Goal: Information Seeking & Learning: Check status

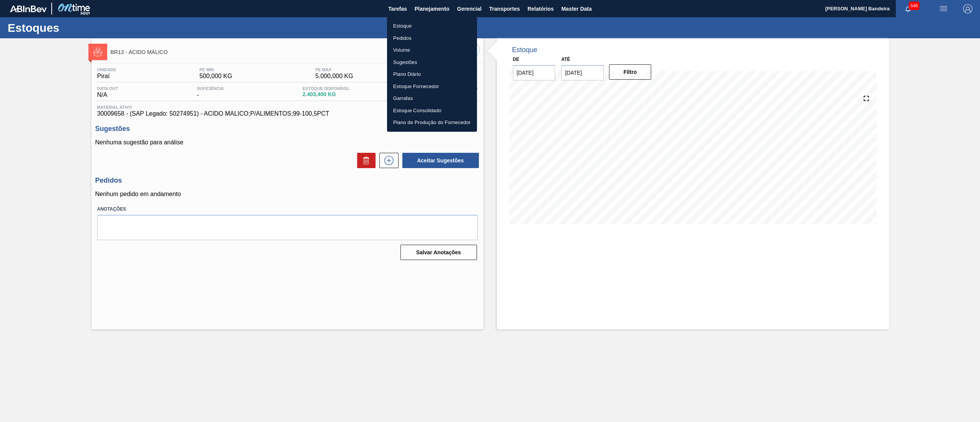
click at [430, 21] on li "Estoque" at bounding box center [432, 26] width 90 height 12
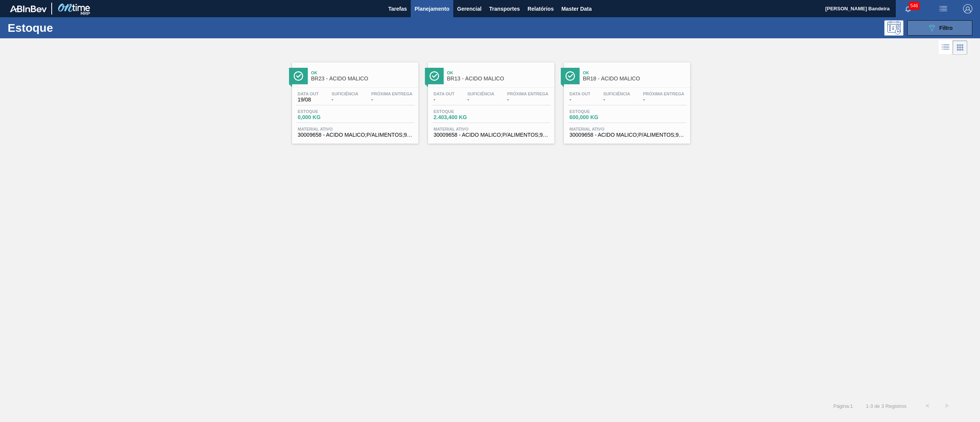
click at [951, 28] on span "Filtro" at bounding box center [946, 28] width 13 height 6
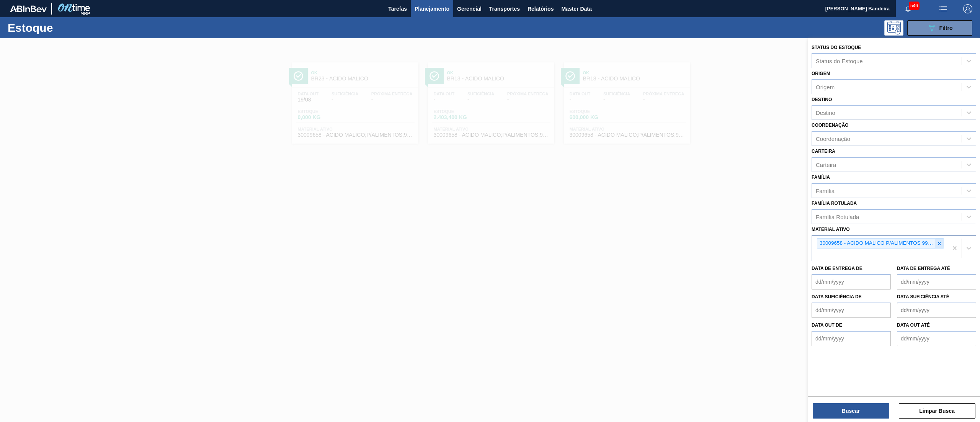
click at [938, 244] on icon at bounding box center [939, 243] width 5 height 5
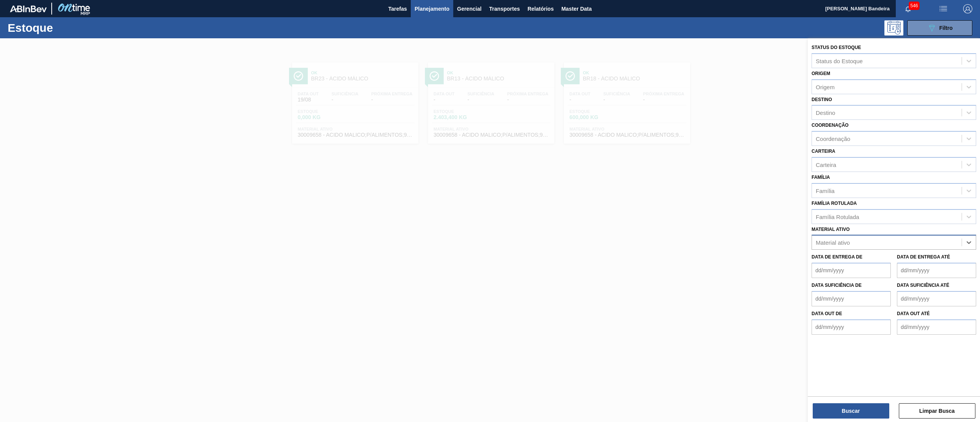
paste ativo "30030870"
type ativo "30030870"
click at [918, 258] on div "30030870 - ROTULO SLEEVE GCAPC 2PACK2L NIV24" at bounding box center [894, 261] width 165 height 14
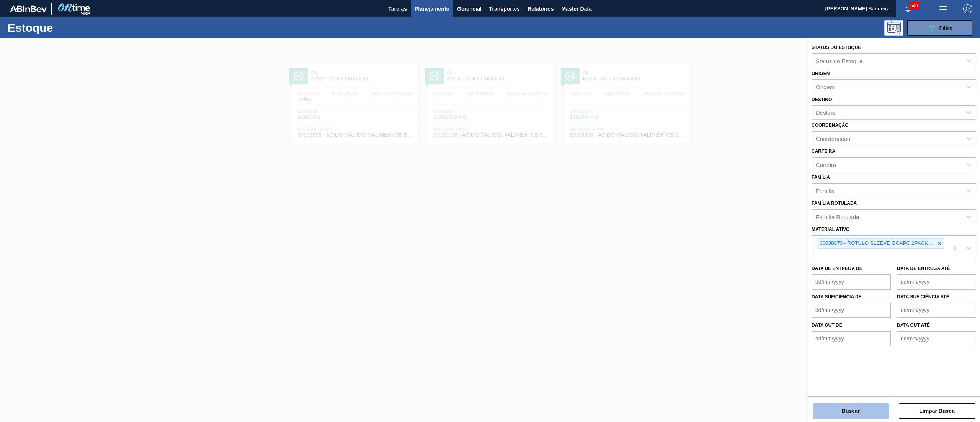
click at [849, 406] on button "Buscar" at bounding box center [851, 410] width 77 height 15
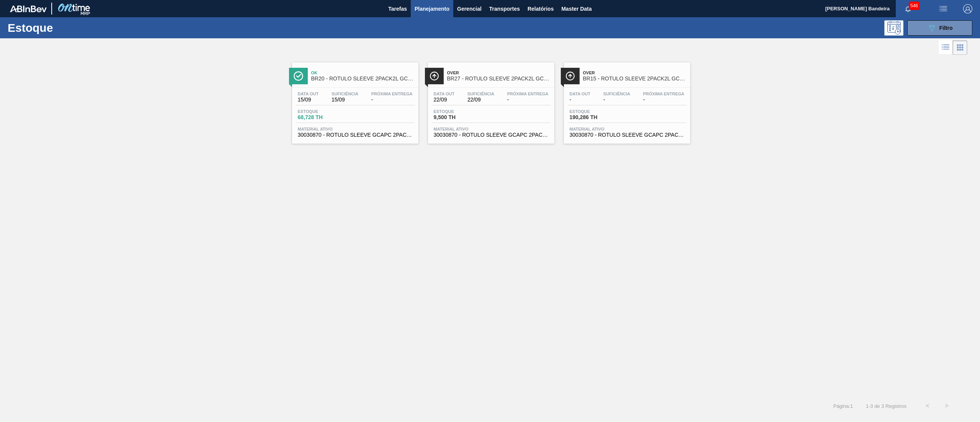
click at [636, 137] on span "30030870 - ROTULO SLEEVE GCAPC 2PACK2L NIV24" at bounding box center [627, 135] width 115 height 6
click at [489, 139] on div "Data out 22/09 Suficiência 22/09 Próxima Entrega - Estoque 9,500 TH Material at…" at bounding box center [491, 114] width 126 height 52
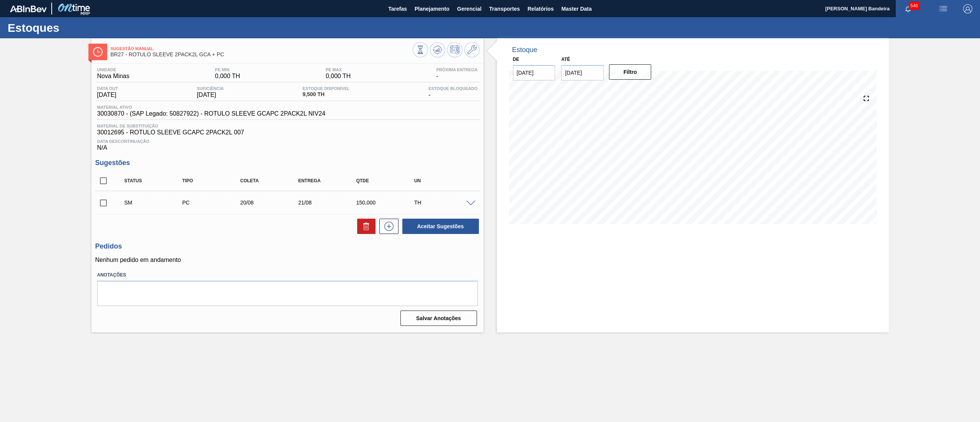
click at [469, 202] on span at bounding box center [470, 204] width 9 height 6
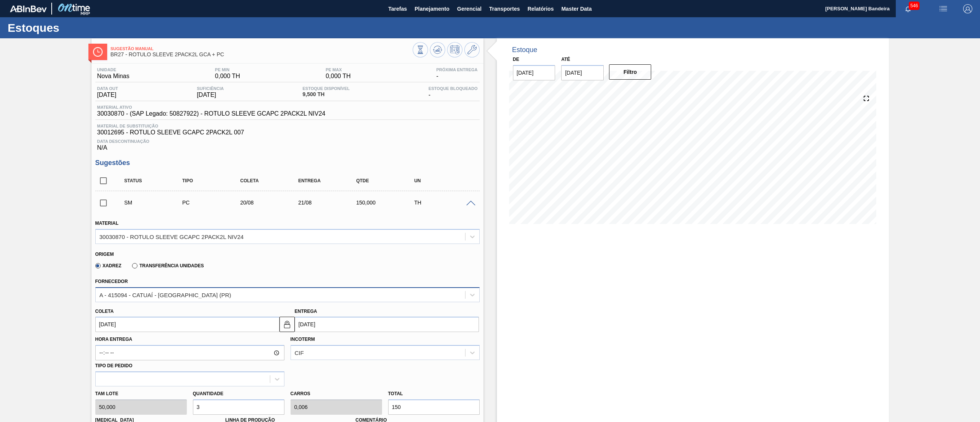
scroll to position [224, 0]
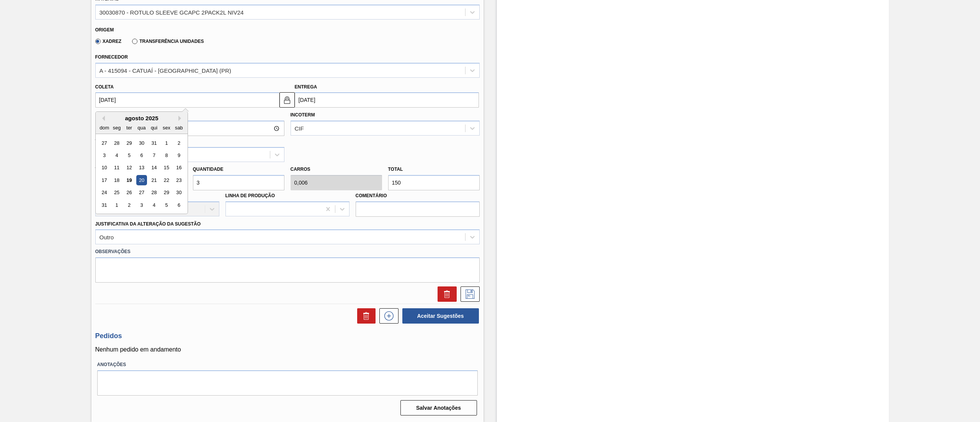
click at [166, 102] on input "20/08/2025" at bounding box center [187, 99] width 184 height 15
click at [119, 206] on div "1" at bounding box center [116, 205] width 10 height 10
type input "[DATE]"
type input "02/09/2025"
click at [184, 181] on div "Tam lote 50,000 Quantidade 3 Carros 0,006 Total 150 Doca N/A Linha de Produção …" at bounding box center [287, 189] width 391 height 55
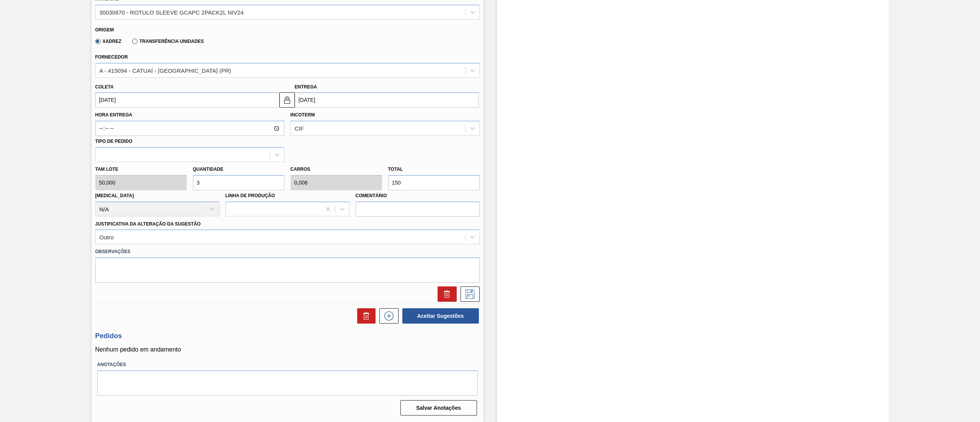
type input "2"
type input "0,004"
type input "100"
type input "2"
click at [159, 237] on div "Outro" at bounding box center [281, 237] width 370 height 11
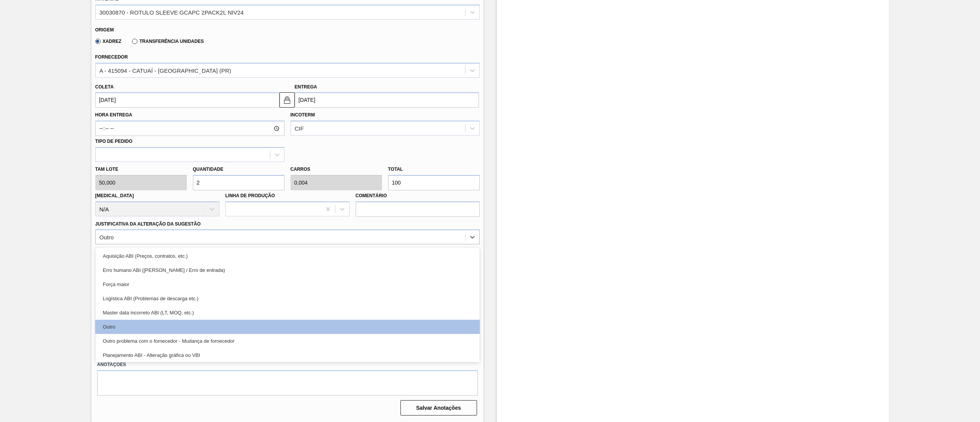
click at [425, 218] on div "Justificativa da Alteração da Sugestão option Aquisição ABI (Preços, contratos,…" at bounding box center [287, 231] width 391 height 28
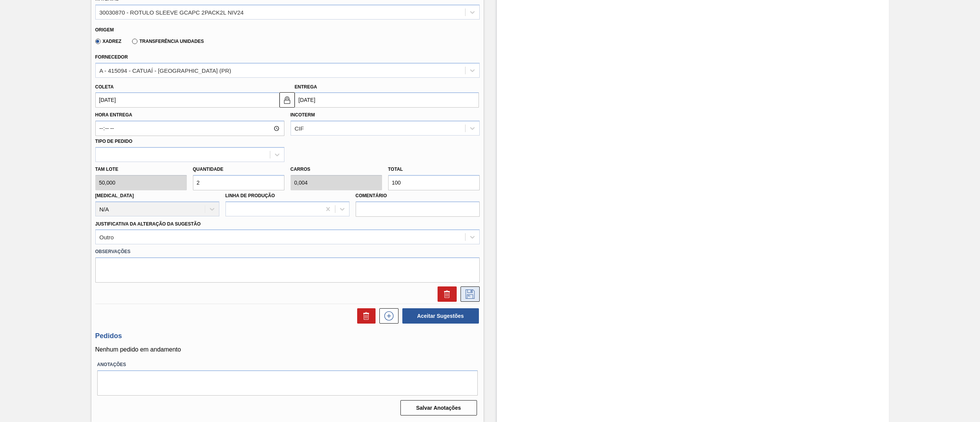
click at [473, 296] on icon at bounding box center [470, 294] width 12 height 9
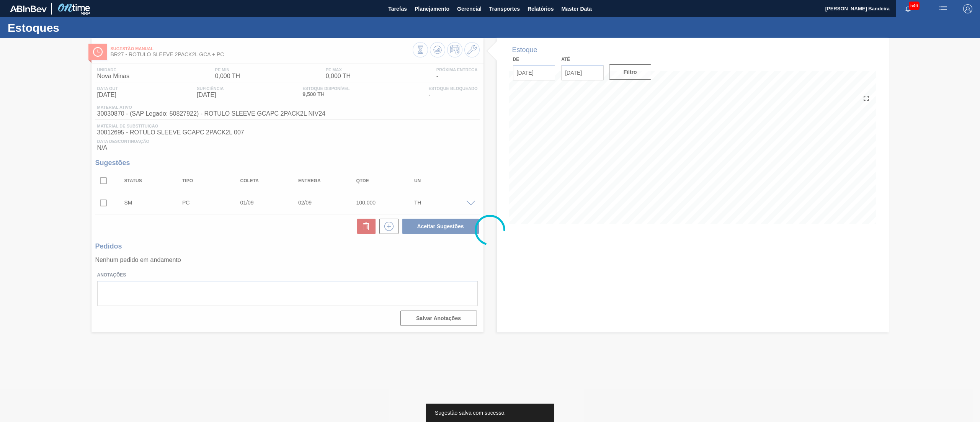
scroll to position [0, 0]
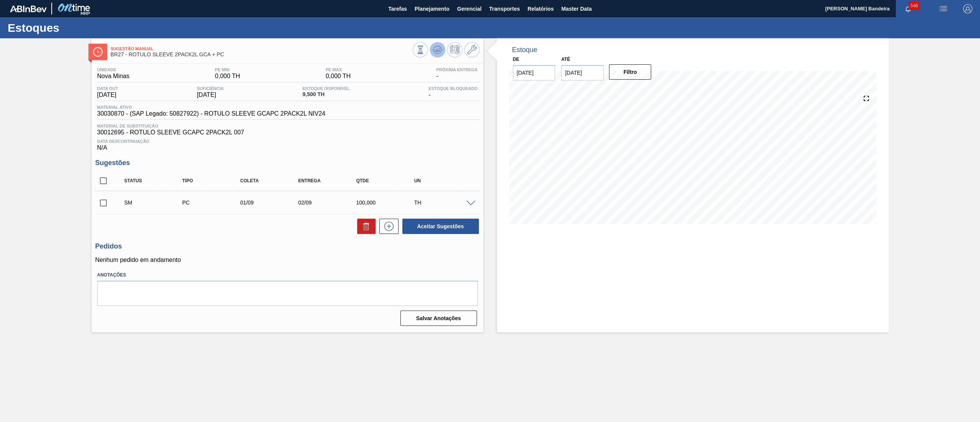
click at [443, 51] on button at bounding box center [437, 49] width 15 height 15
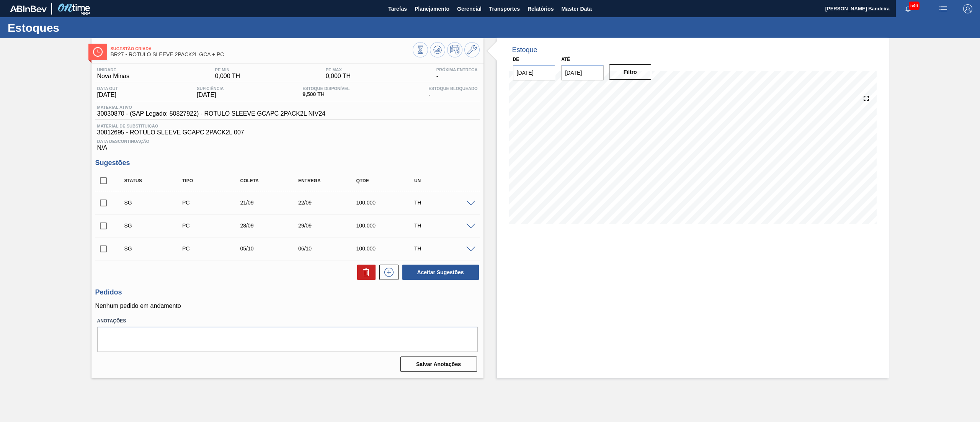
click at [597, 72] on input "18/10/2025" at bounding box center [582, 72] width 43 height 15
click at [647, 166] on div "1" at bounding box center [645, 165] width 10 height 10
type input "[DATE]"
click at [625, 74] on button "Filtro" at bounding box center [630, 71] width 43 height 15
click at [470, 206] on span at bounding box center [470, 204] width 9 height 6
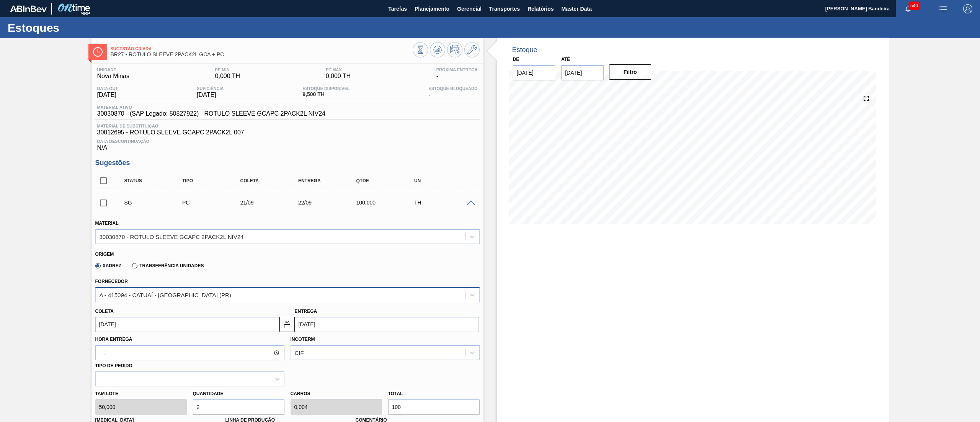
scroll to position [243, 0]
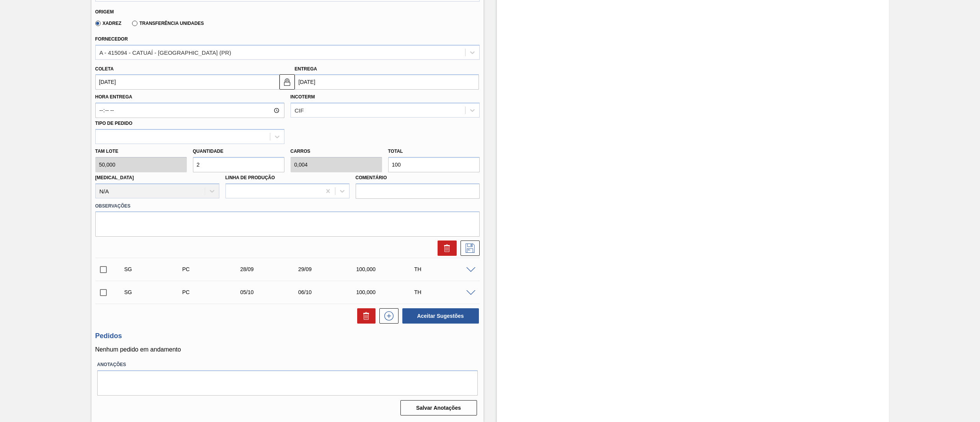
click at [143, 170] on div "Tam lote 50,000 Quantidade 2 Carros 0,004 Total 100 Doca N/A Linha de Produção …" at bounding box center [287, 171] width 391 height 55
type input "6"
type input "0,012"
type input "300"
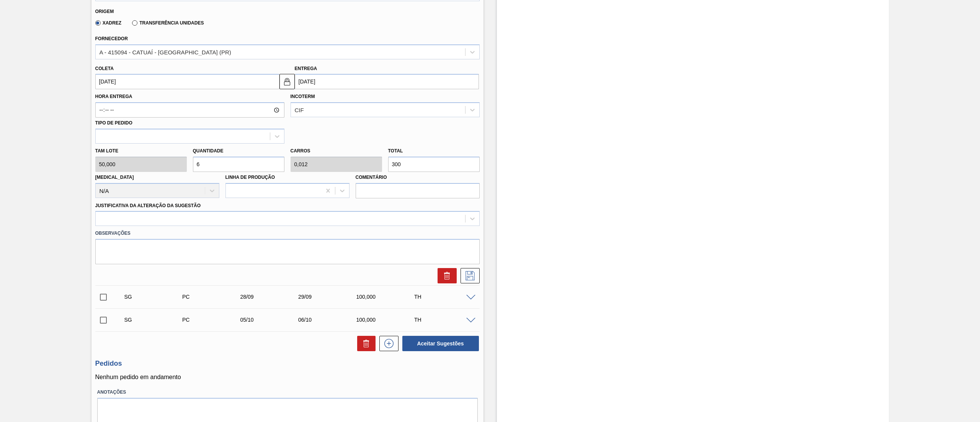
click at [176, 165] on div "Tam lote 50,000 Quantidade 6 Carros 0,012 Total 300 Doca N/A Linha de Produção …" at bounding box center [287, 171] width 391 height 55
type input "6"
click at [160, 220] on div at bounding box center [281, 218] width 370 height 11
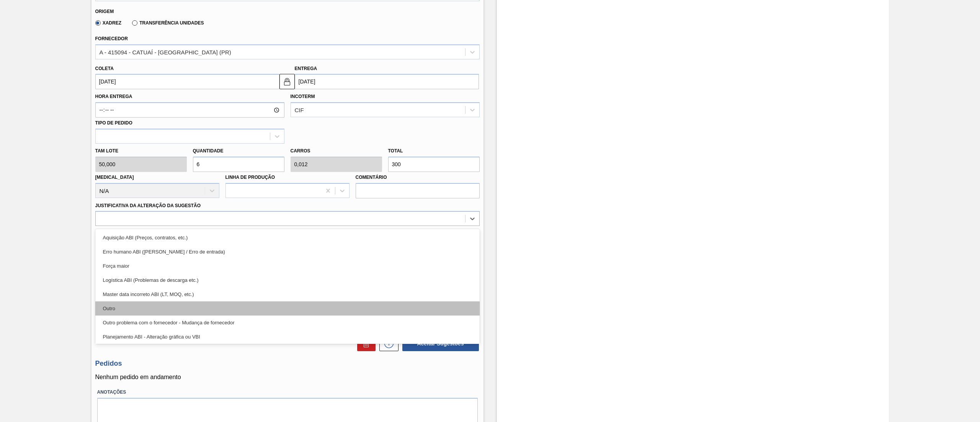
click at [132, 308] on div "Outro" at bounding box center [287, 308] width 384 height 14
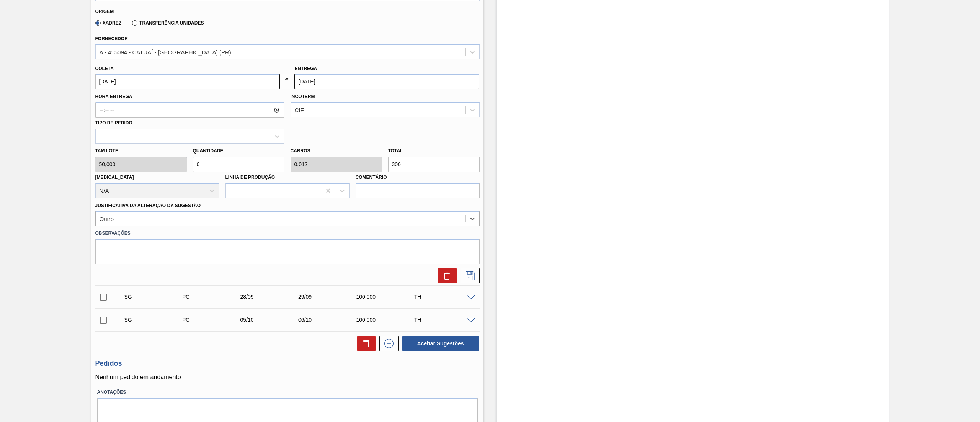
click at [174, 84] on input "21/09/2025" at bounding box center [187, 81] width 184 height 15
click at [119, 125] on div "1" at bounding box center [116, 124] width 10 height 10
type input "[DATE]"
type input "02/09/2025"
click at [468, 273] on icon at bounding box center [470, 275] width 12 height 9
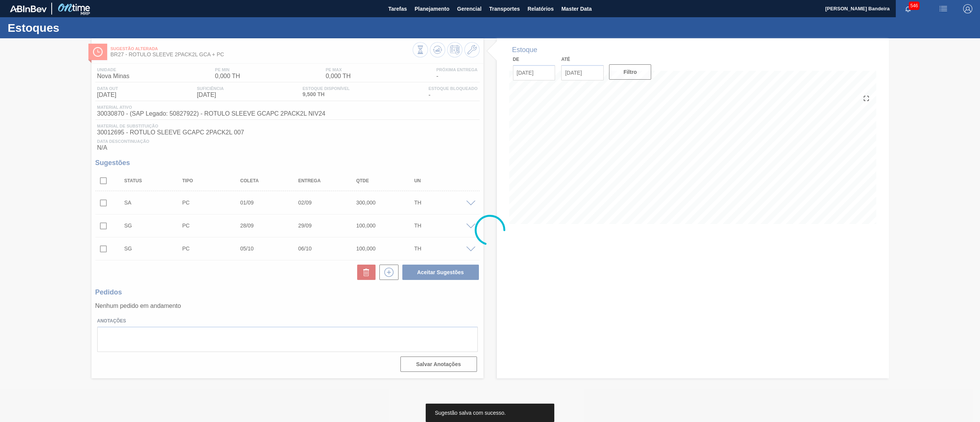
scroll to position [0, 0]
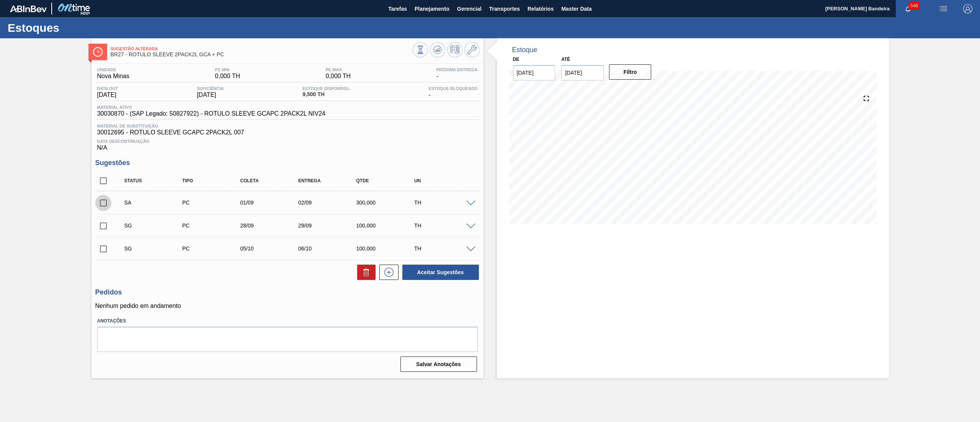
click at [98, 203] on input "checkbox" at bounding box center [103, 203] width 16 height 16
click at [449, 280] on button "Aceitar Sugestões" at bounding box center [440, 272] width 77 height 15
checkbox input "false"
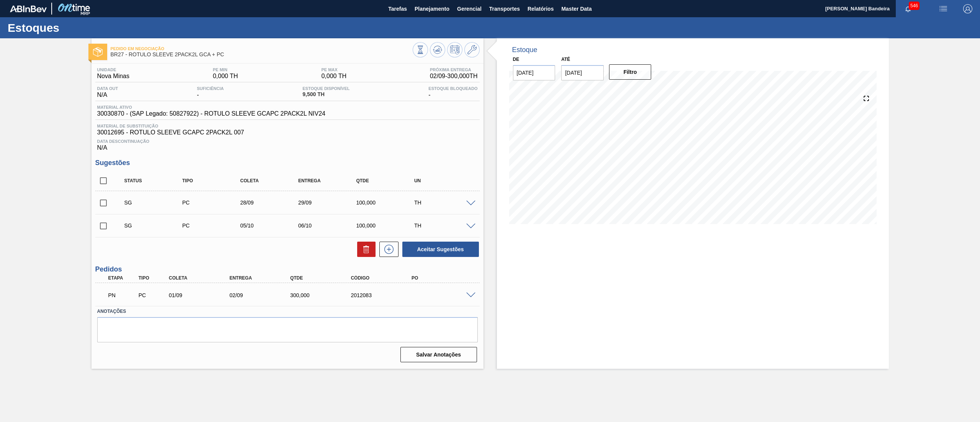
click at [105, 183] on input "checkbox" at bounding box center [103, 181] width 16 height 16
checkbox input "true"
click at [0, 0] on icon at bounding box center [0, 0] width 0 height 0
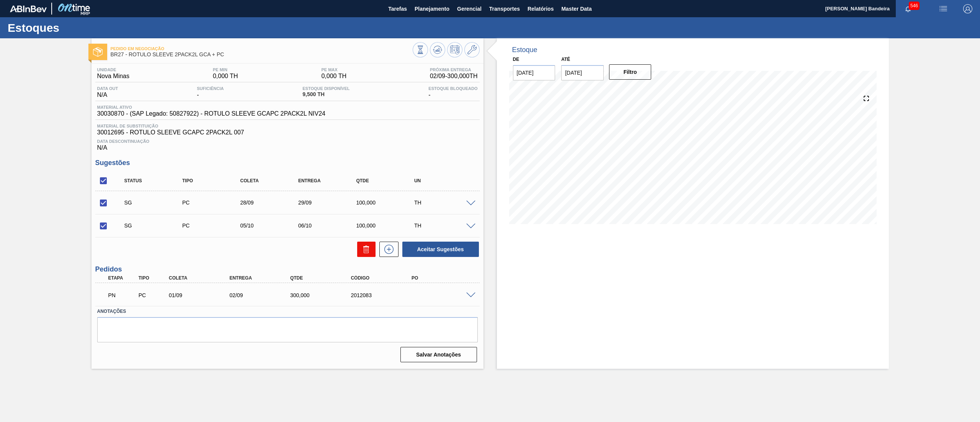
checkbox input "false"
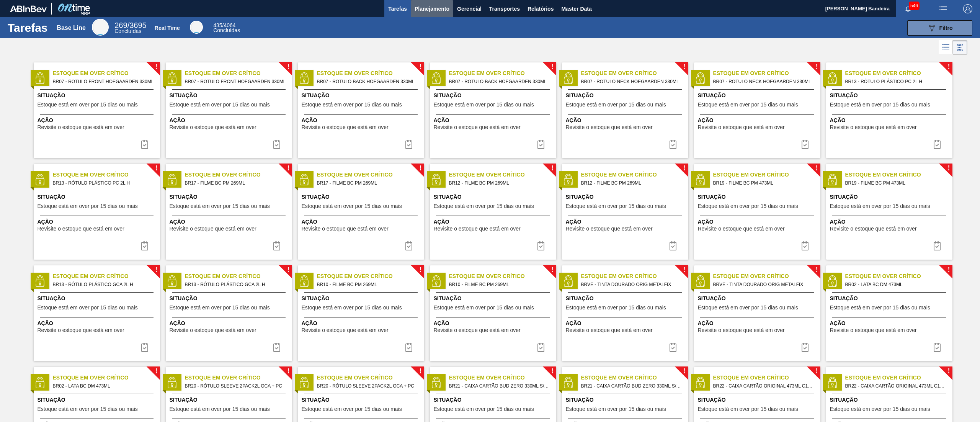
click at [428, 5] on span "Planejamento" at bounding box center [432, 8] width 35 height 9
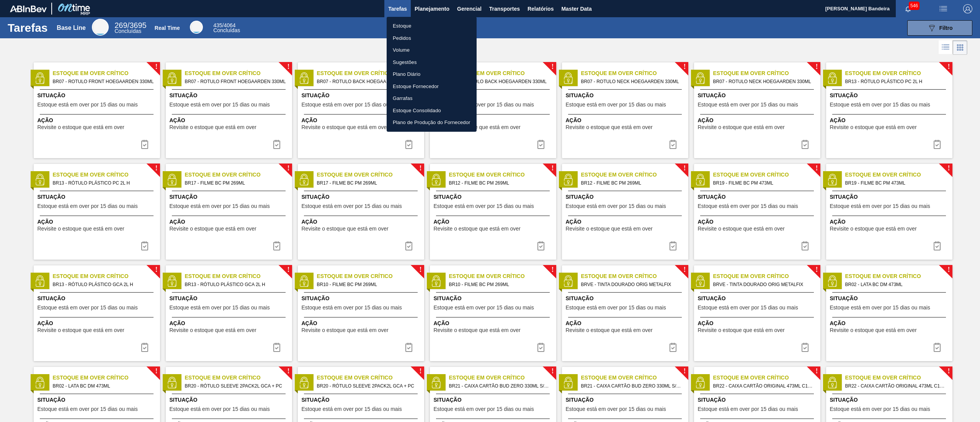
click at [428, 26] on li "Estoque" at bounding box center [432, 26] width 90 height 12
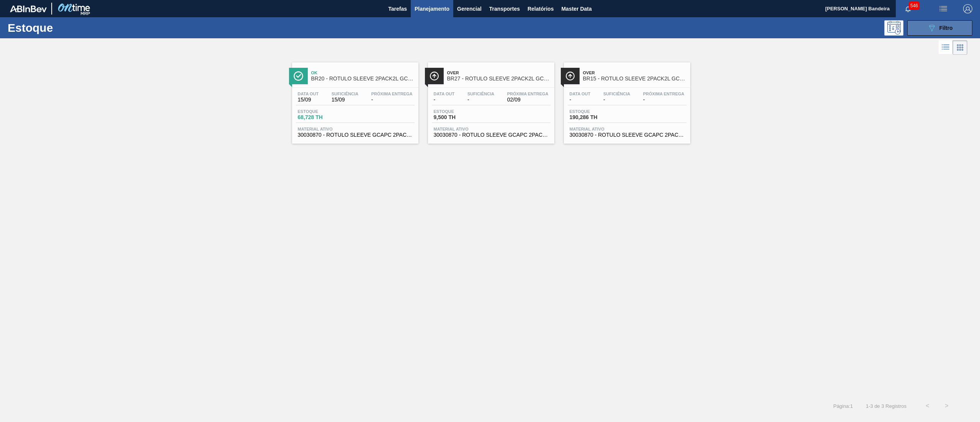
click at [930, 27] on icon at bounding box center [932, 28] width 6 height 7
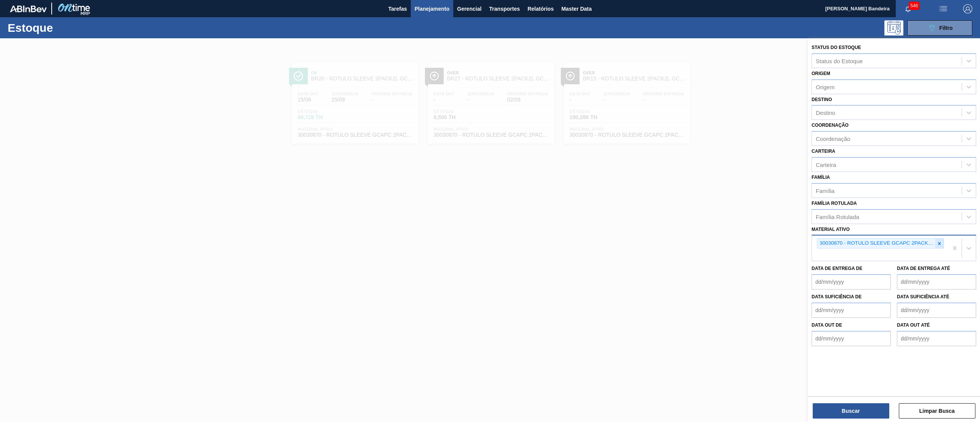
click at [942, 243] on div at bounding box center [940, 244] width 8 height 10
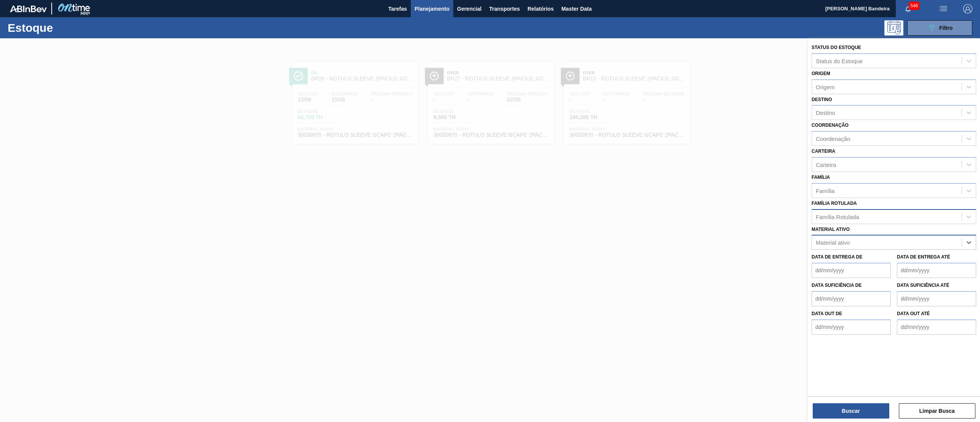
click at [869, 215] on div "Família Rotulada" at bounding box center [887, 216] width 150 height 11
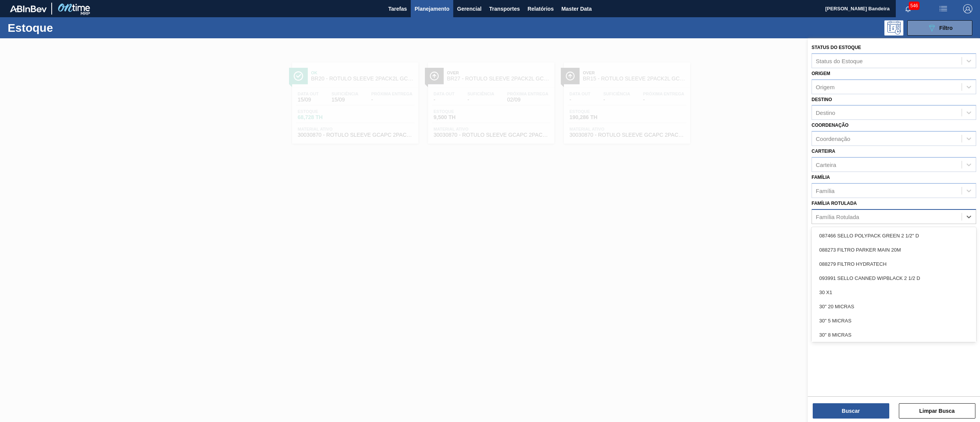
paste Rotulada "GARRAFA MATRIOSKA VERDE 330ML"
type Rotulada "GARRAFA MATRIOSKA VERDE 330ML"
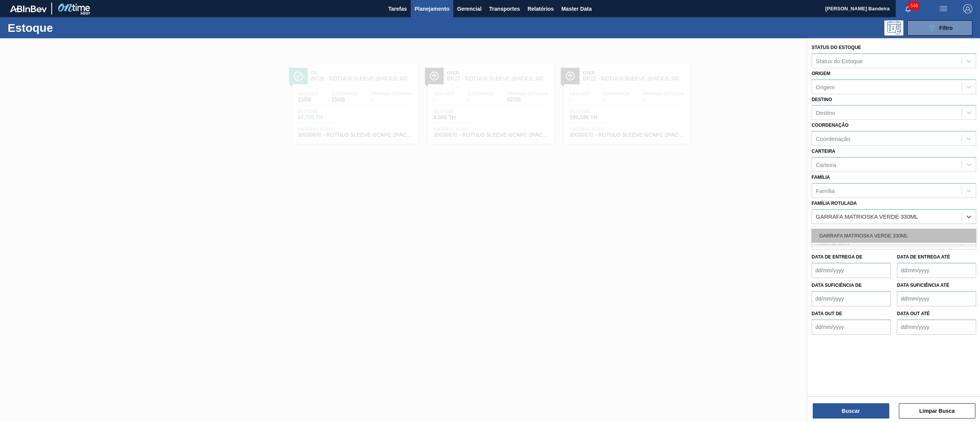
click at [882, 231] on div "GARRAFA MATRIOSKA VERDE 330ML" at bounding box center [894, 236] width 165 height 14
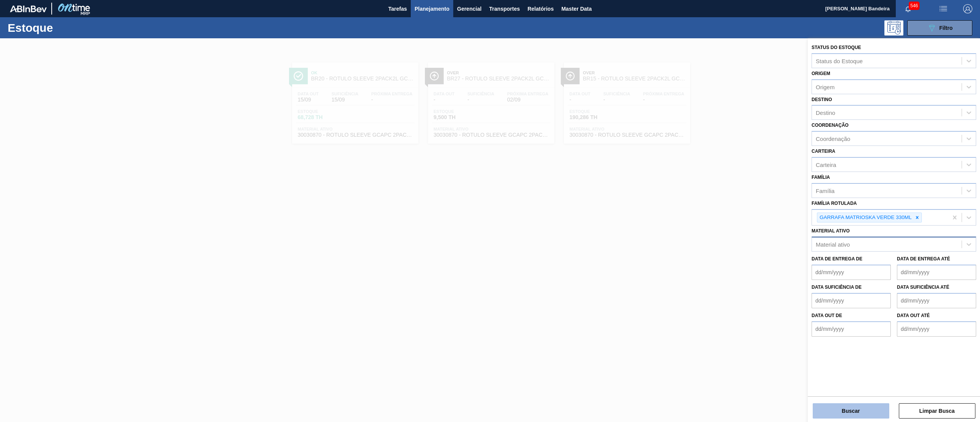
click at [831, 409] on button "Buscar" at bounding box center [851, 410] width 77 height 15
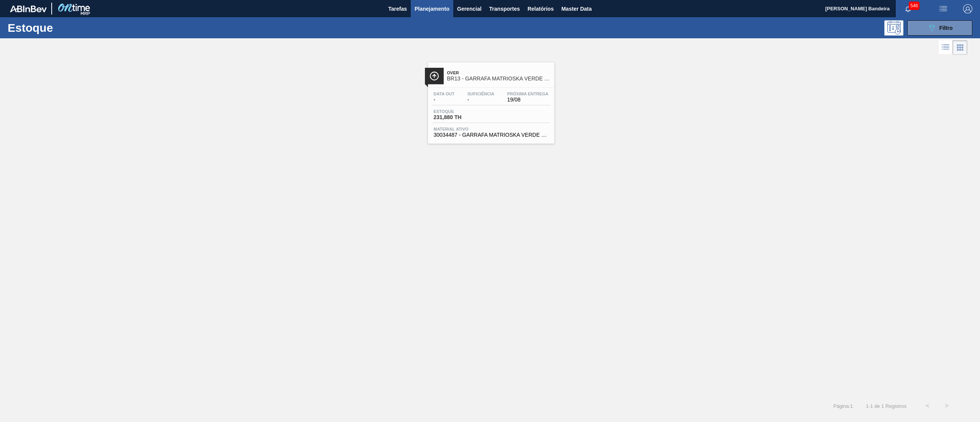
click at [483, 84] on div "Over BR13 - GARRAFA MATRIOSKA VERDE 330ML" at bounding box center [498, 75] width 103 height 17
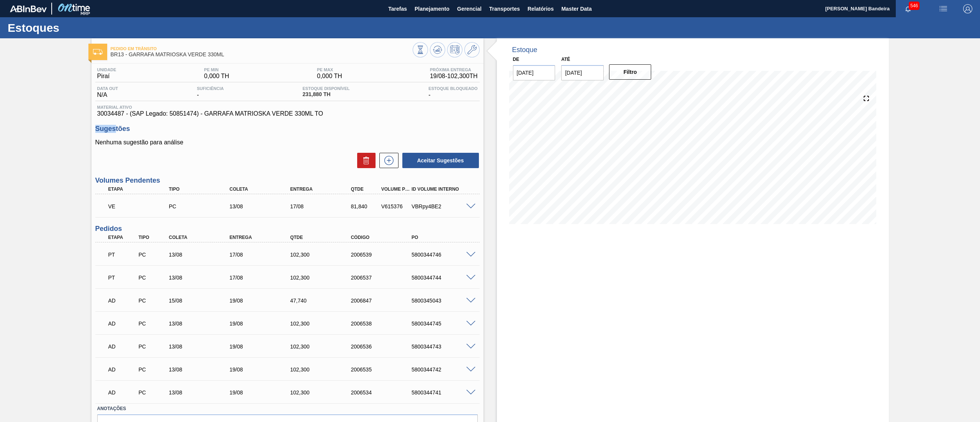
drag, startPoint x: 97, startPoint y: 119, endPoint x: 115, endPoint y: 119, distance: 18.4
click at [115, 119] on div "Unidade Piraí PE MIN 0,000 TH PE MAX 0,000 TH Próxima Entrega 19/08 - 102,300 T…" at bounding box center [288, 263] width 392 height 399
drag, startPoint x: 95, startPoint y: 116, endPoint x: 124, endPoint y: 116, distance: 28.7
click at [124, 116] on div "Material ativo 30034487 - (SAP Legado: 50851474) - GARRAFA MATRIOSKA VERDE 330M…" at bounding box center [287, 111] width 384 height 12
copy span "30034487"
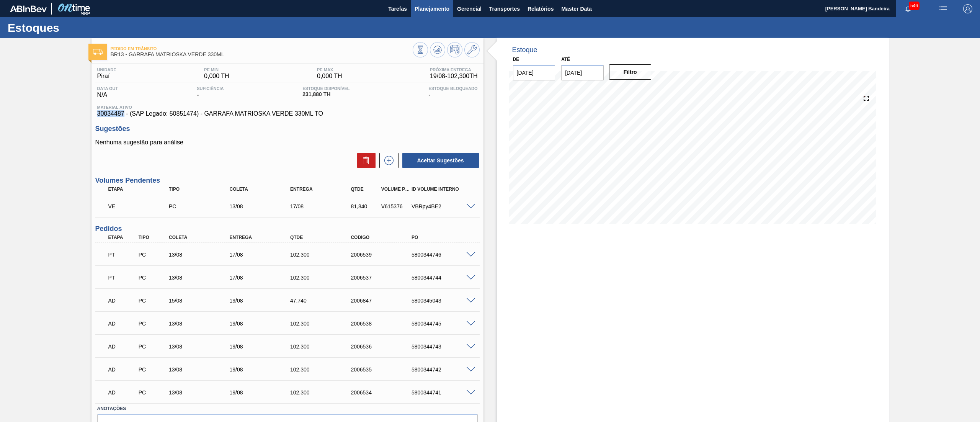
click at [421, 15] on button "Planejamento" at bounding box center [432, 8] width 43 height 17
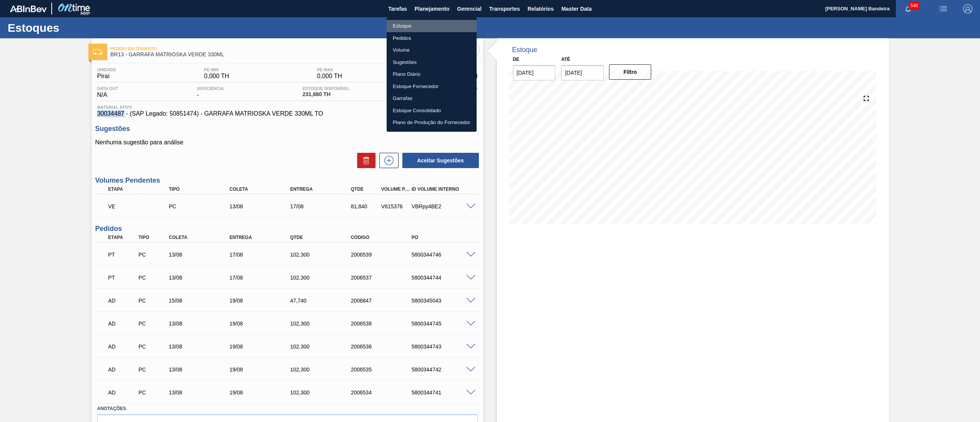
click at [422, 29] on li "Estoque" at bounding box center [432, 26] width 90 height 12
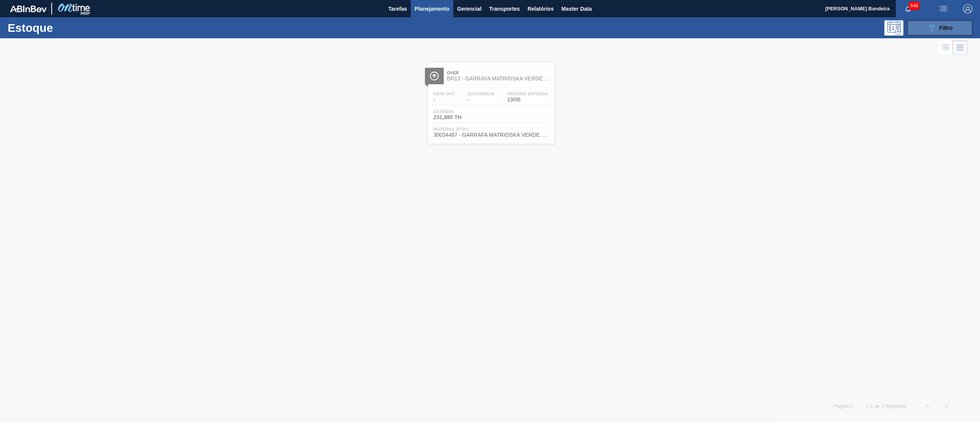
click at [912, 29] on button "089F7B8B-B2A5-4AFE-B5C0-19BA573D28AC Filtro" at bounding box center [940, 27] width 65 height 15
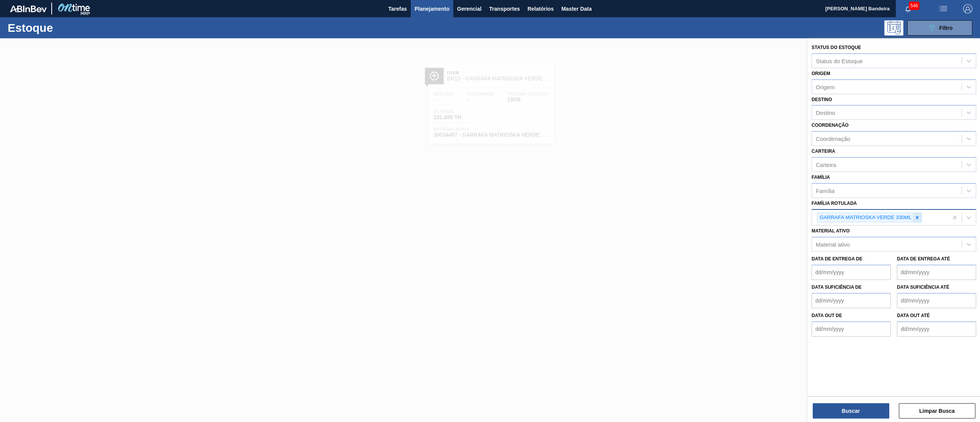
click at [916, 215] on icon at bounding box center [917, 217] width 5 height 5
click at [901, 237] on div "Material ativo" at bounding box center [887, 242] width 150 height 11
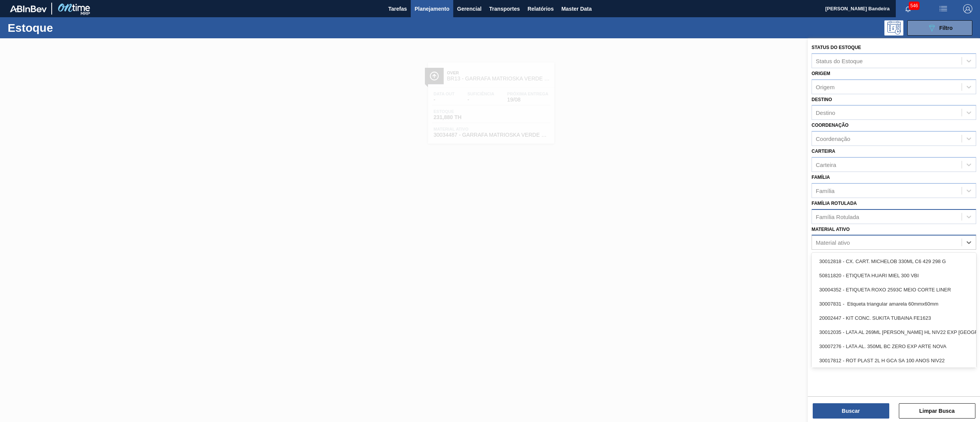
paste ativo "30034486"
type ativo "30034486"
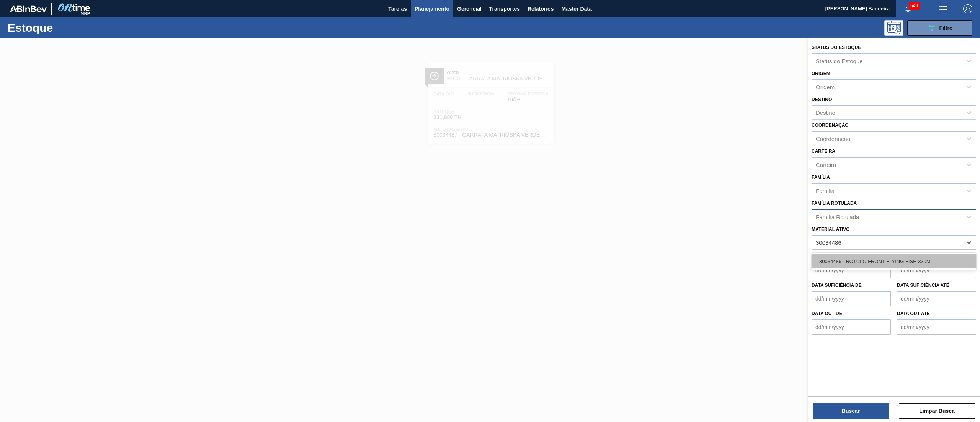
click at [892, 266] on div "30034486 - ROTULO FRONT FLYING FISH 330ML" at bounding box center [894, 261] width 165 height 14
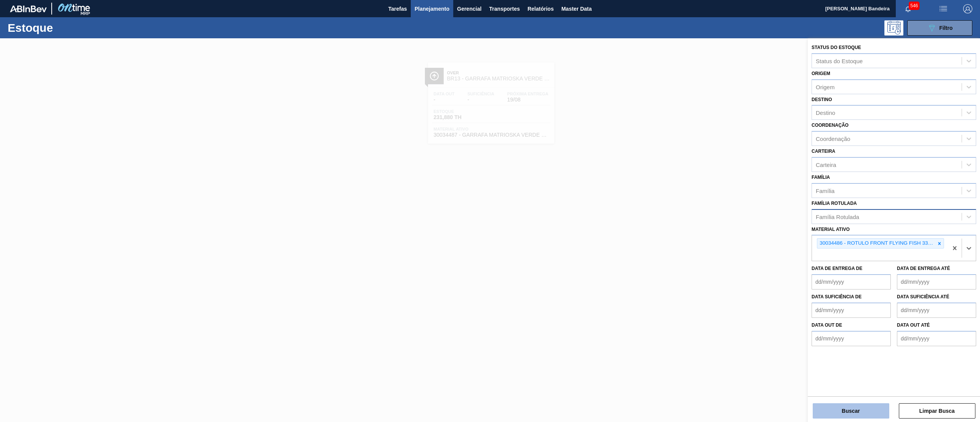
click at [845, 412] on button "Buscar" at bounding box center [851, 410] width 77 height 15
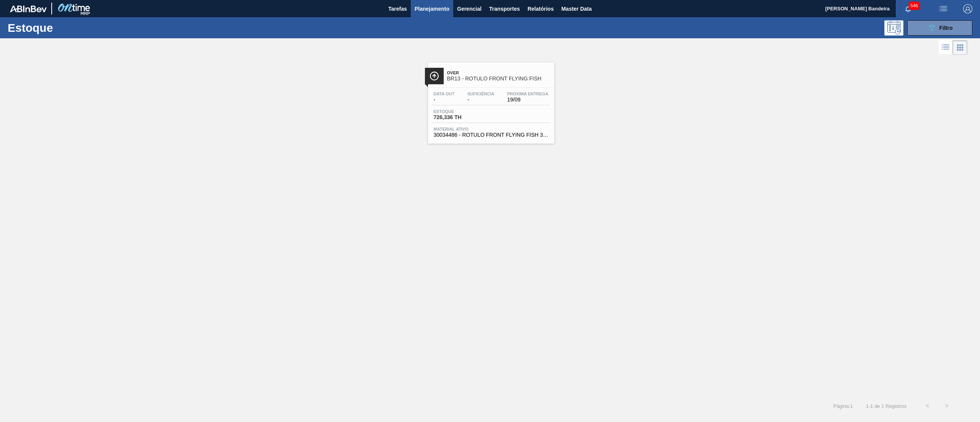
click at [510, 130] on span "Material ativo" at bounding box center [491, 129] width 115 height 5
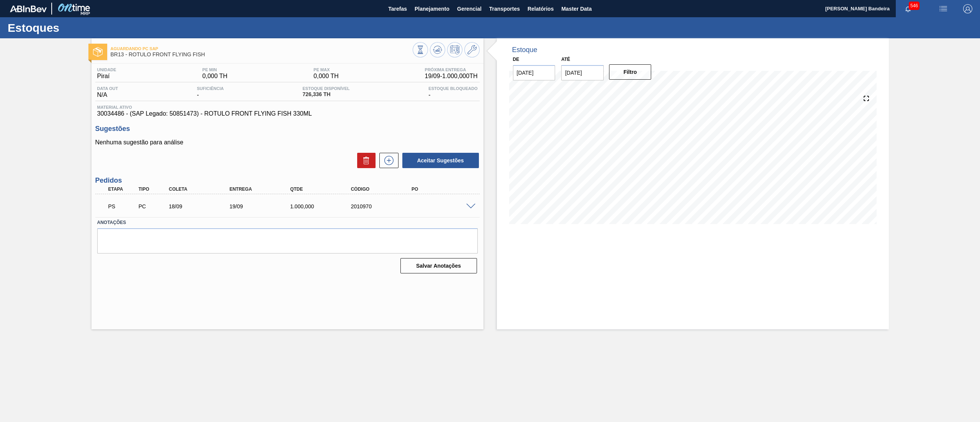
click at [465, 205] on div at bounding box center [472, 206] width 15 height 6
click at [470, 207] on span at bounding box center [470, 207] width 9 height 6
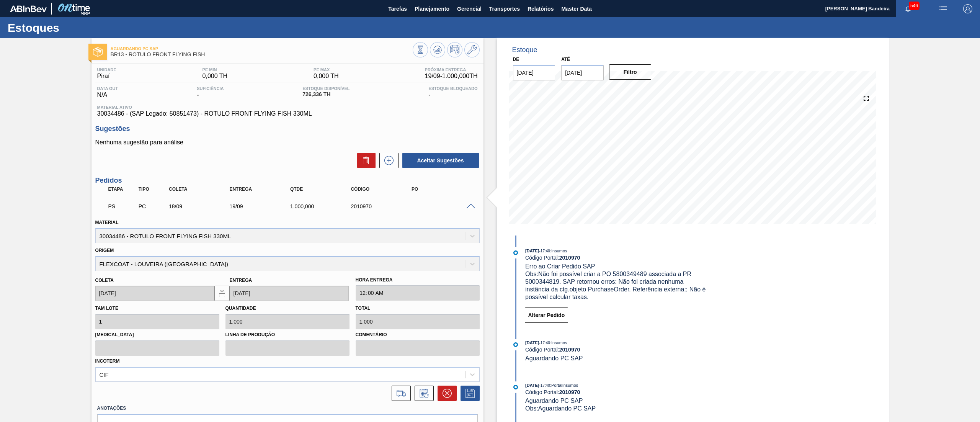
click at [470, 207] on span at bounding box center [470, 207] width 9 height 6
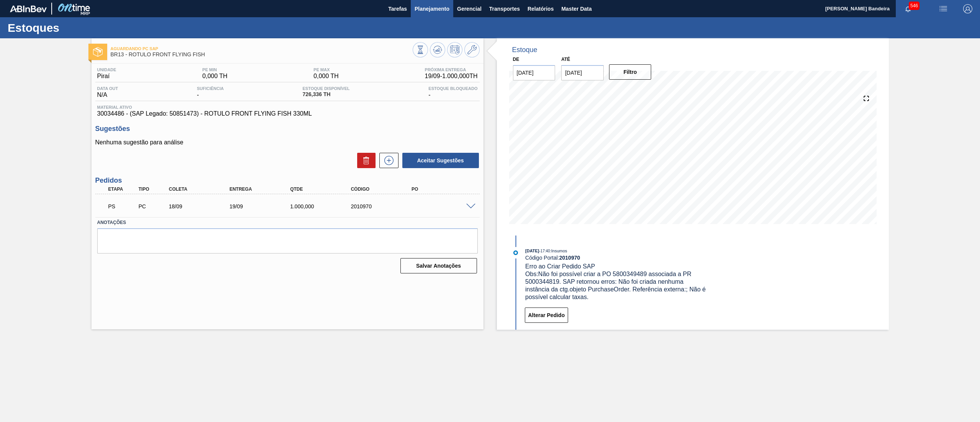
click at [441, 9] on span "Planejamento" at bounding box center [432, 8] width 35 height 9
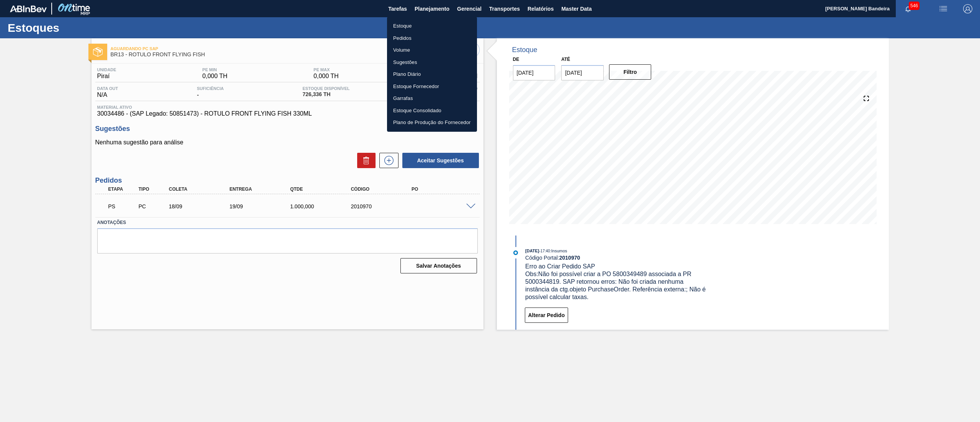
click at [419, 26] on li "Estoque" at bounding box center [432, 26] width 90 height 12
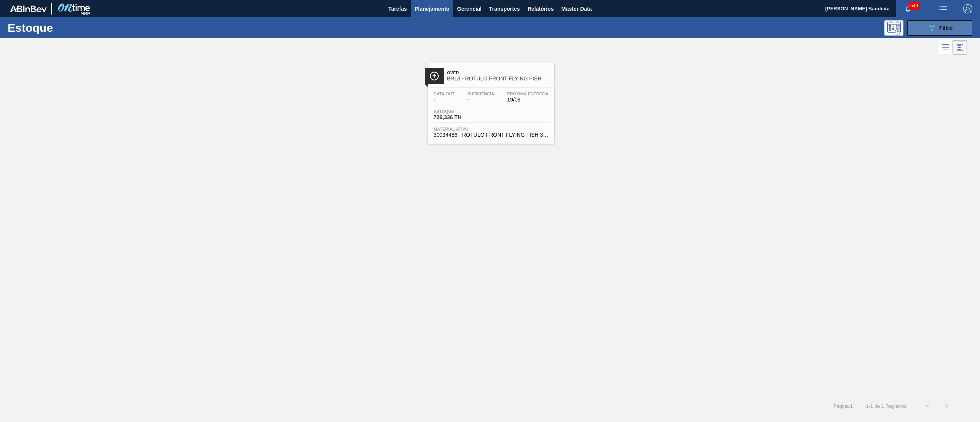
click at [948, 27] on span "Filtro" at bounding box center [946, 28] width 13 height 6
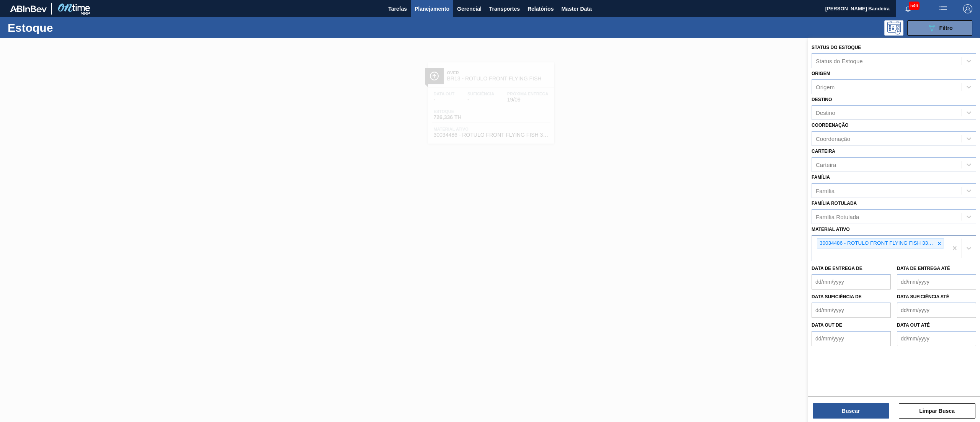
click at [934, 240] on div "30034486 - ROTULO FRONT FLYING FISH 330ML" at bounding box center [877, 244] width 118 height 10
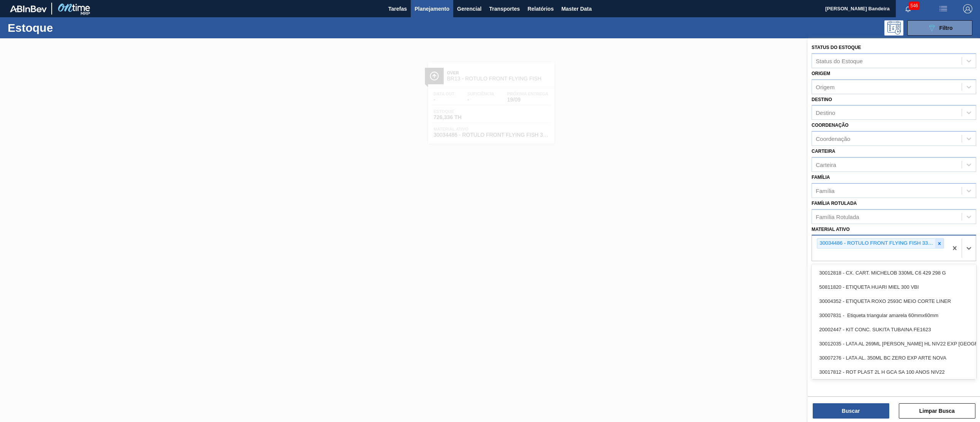
click at [941, 241] on icon at bounding box center [939, 243] width 5 height 5
paste ativo "30034488"
type ativo "30034488"
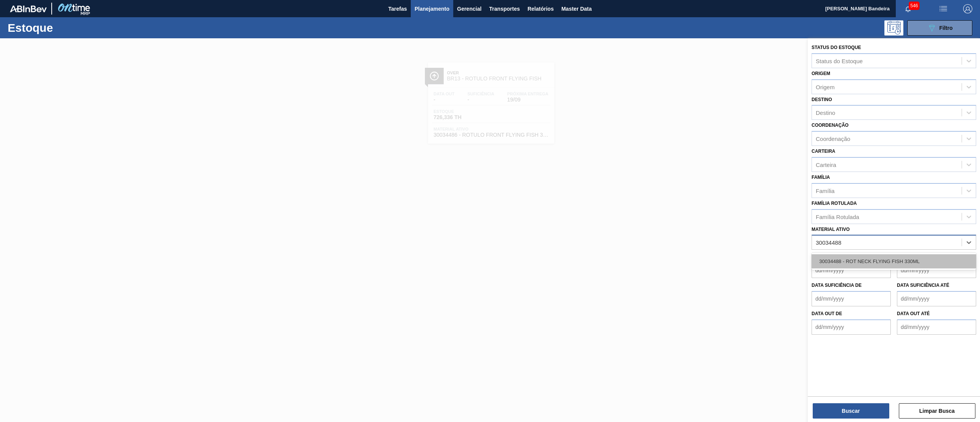
click at [918, 266] on div "30034488 - ROT NECK FLYING FISH 330ML" at bounding box center [894, 261] width 165 height 14
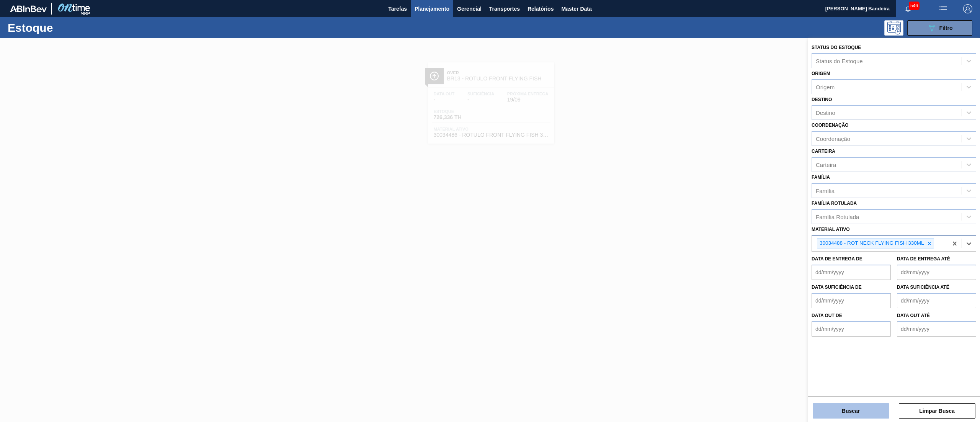
click at [849, 415] on button "Buscar" at bounding box center [851, 410] width 77 height 15
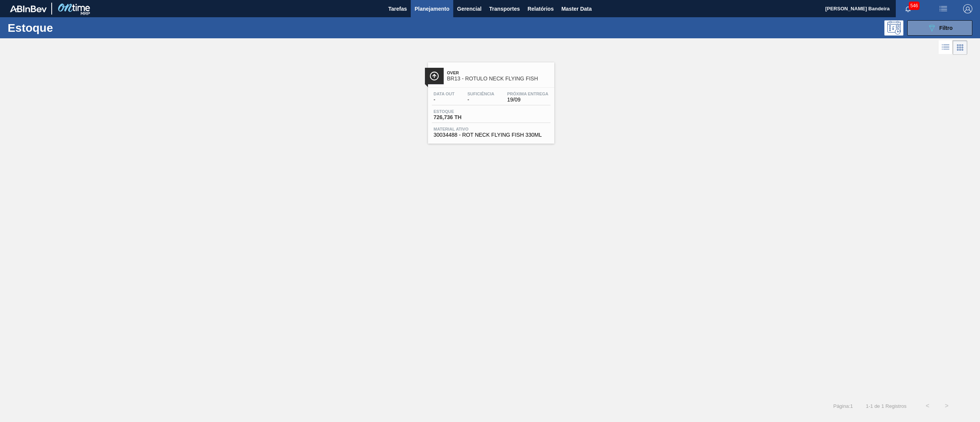
click at [537, 137] on span "30034488 - ROT NECK FLYING FISH 330ML" at bounding box center [491, 135] width 115 height 6
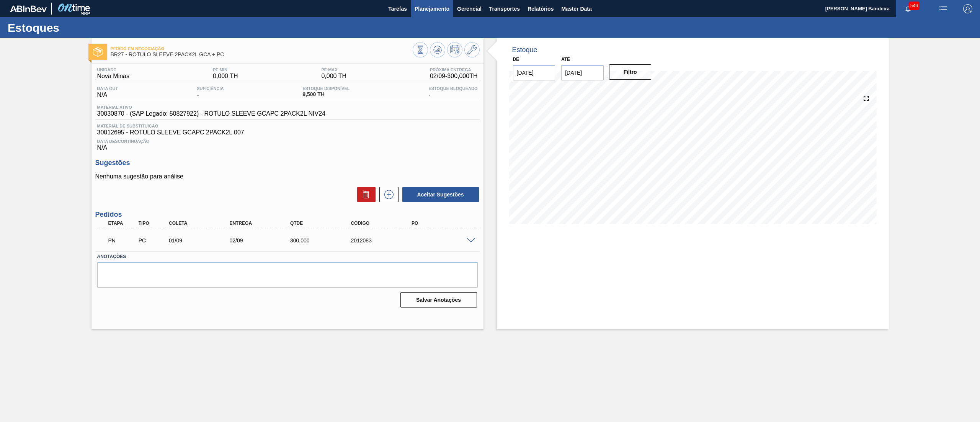
click at [437, 8] on span "Planejamento" at bounding box center [432, 8] width 35 height 9
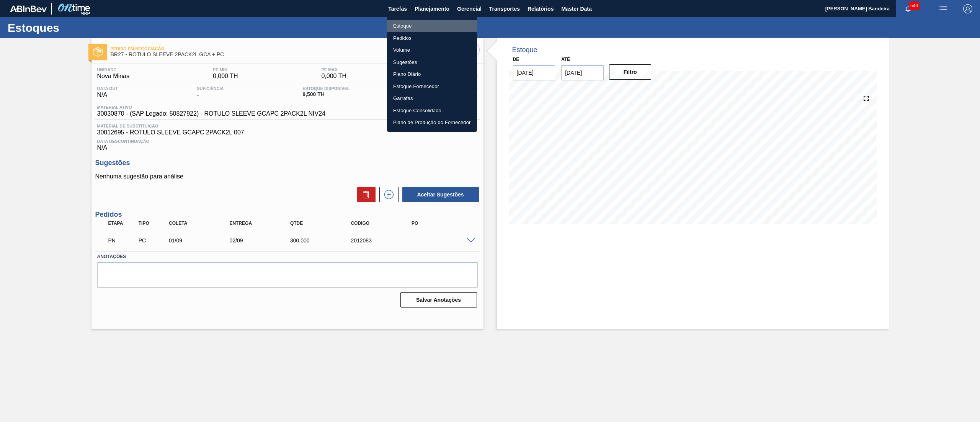
click at [417, 27] on li "Estoque" at bounding box center [432, 26] width 90 height 12
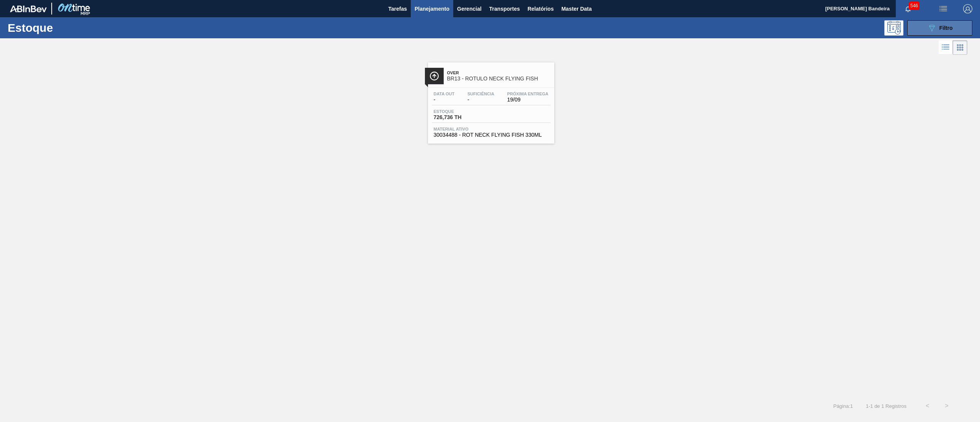
click at [959, 26] on button "089F7B8B-B2A5-4AFE-B5C0-19BA573D28AC Filtro" at bounding box center [940, 27] width 65 height 15
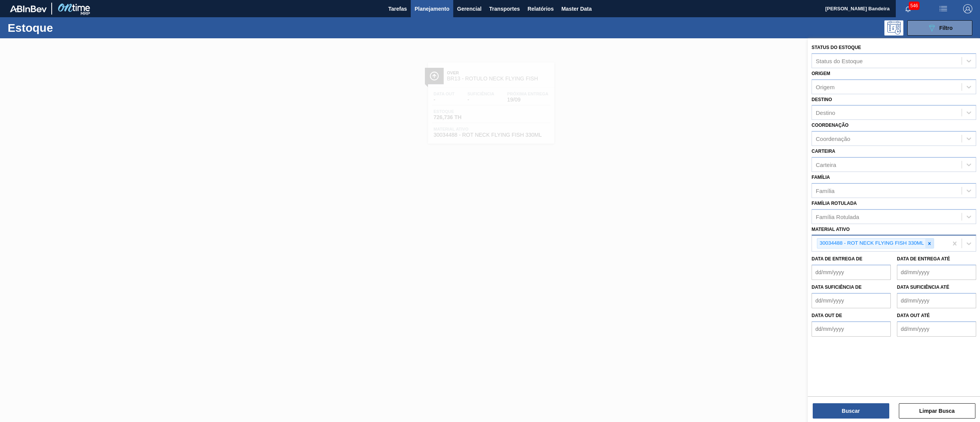
click at [929, 242] on icon at bounding box center [929, 243] width 3 height 3
paste ativo "30003535"
type ativo "30003535"
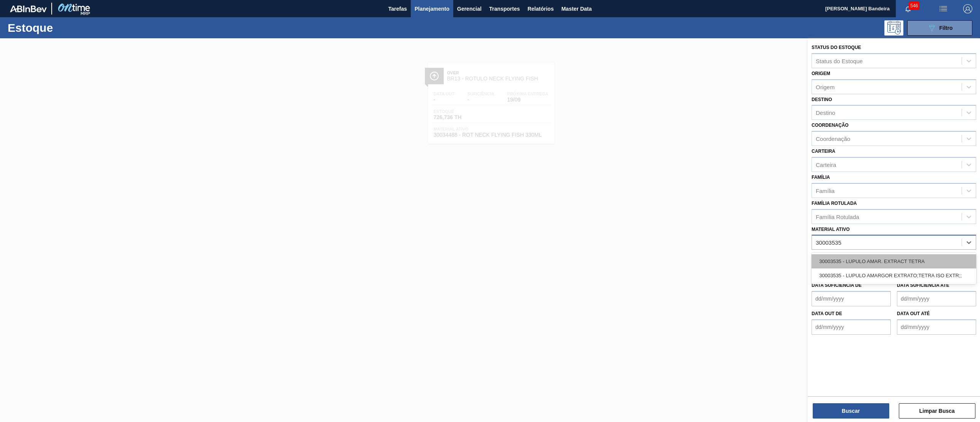
click at [893, 261] on div "30003535 - LUPULO AMAR. EXTRACT TETRA" at bounding box center [894, 261] width 165 height 14
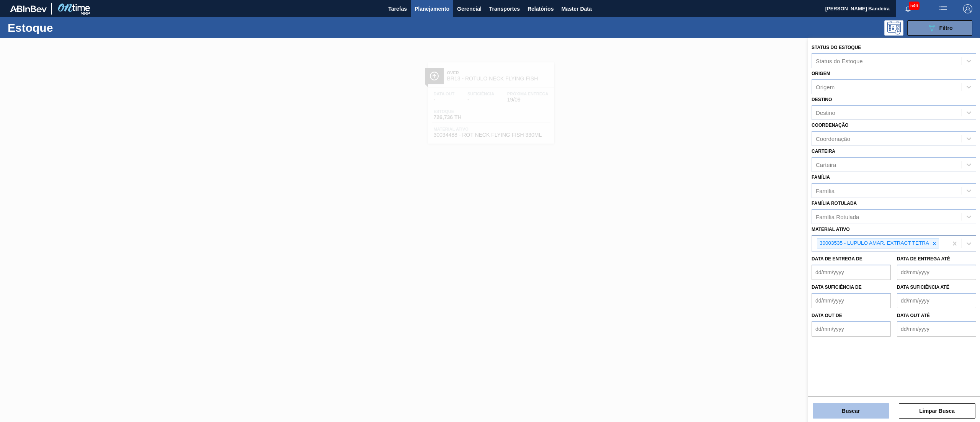
click at [856, 406] on button "Buscar" at bounding box center [851, 410] width 77 height 15
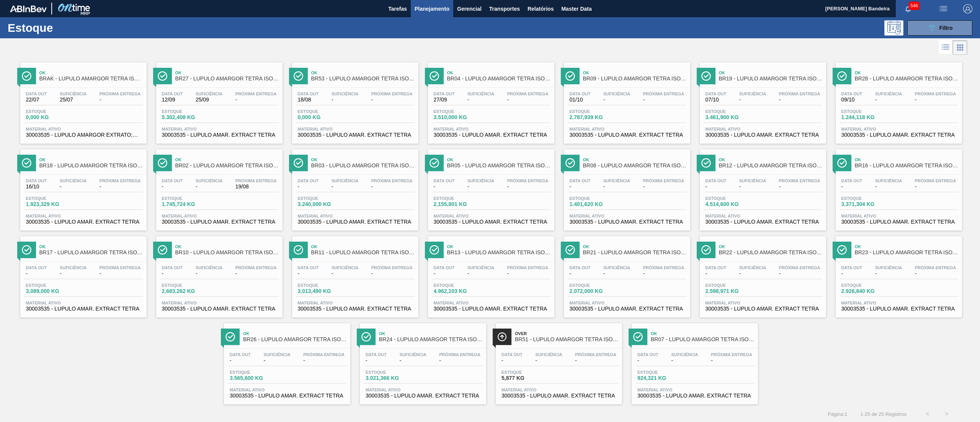
scroll to position [2, 0]
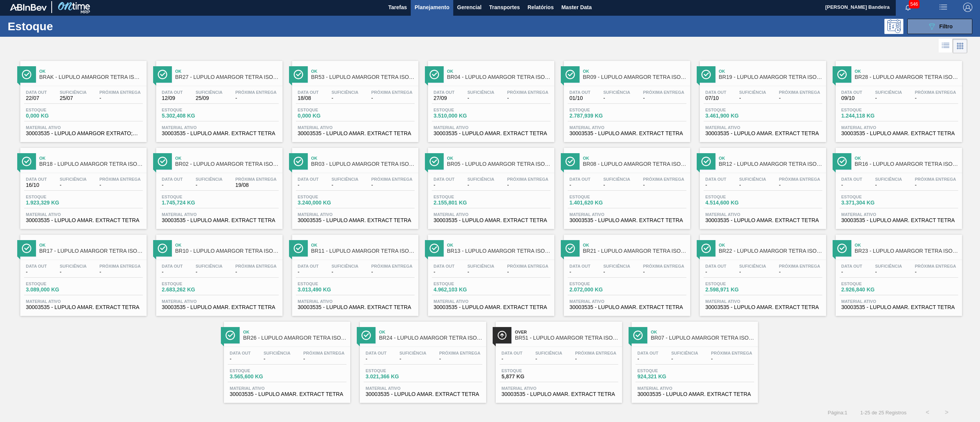
click at [499, 309] on span "30003535 - LUPULO AMAR. EXTRACT TETRA" at bounding box center [491, 307] width 115 height 6
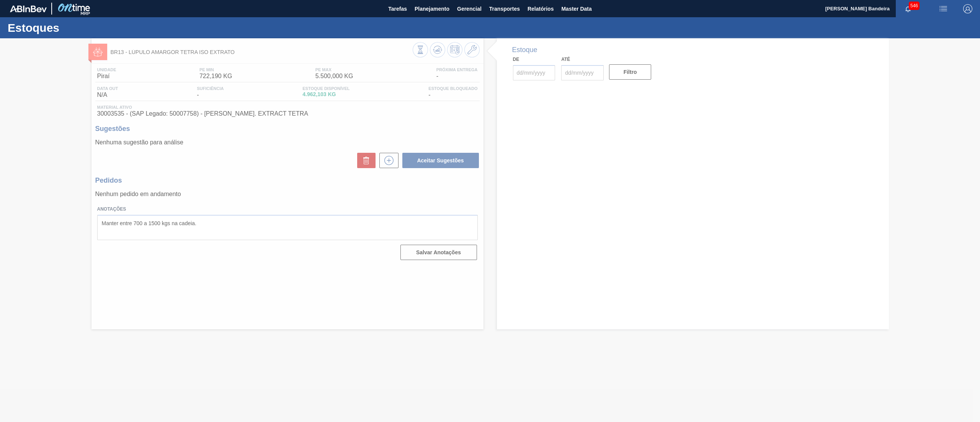
type input "[DATE]"
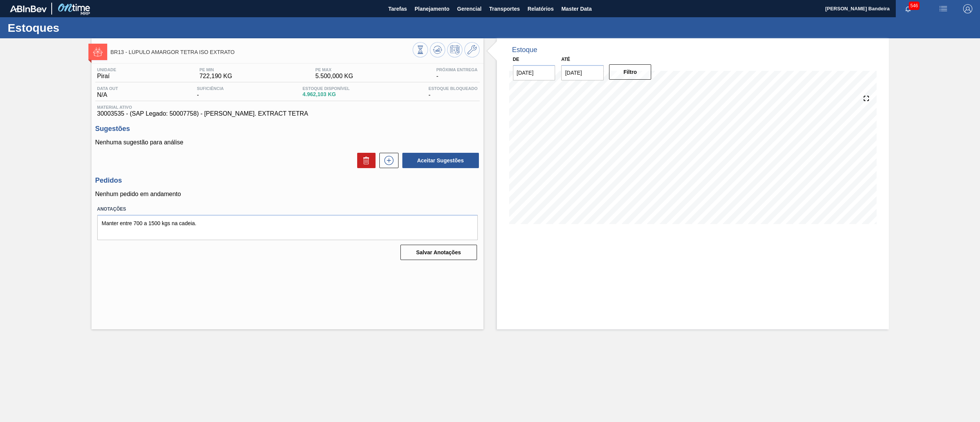
click at [774, 266] on div "Estoque De 19/08/2025 Até 01/11/2025 Filtro 31/08 Projeção de Estoque 4,716.029…" at bounding box center [693, 183] width 392 height 291
click at [440, 10] on span "Planejamento" at bounding box center [432, 8] width 35 height 9
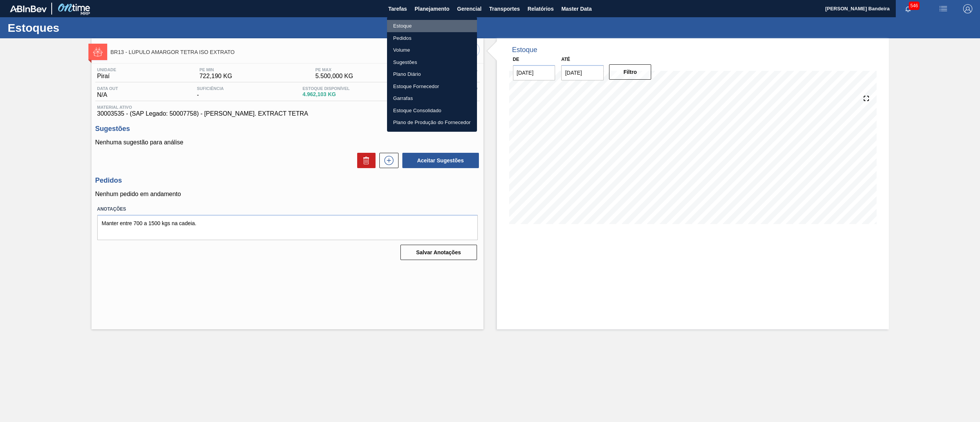
click at [427, 25] on li "Estoque" at bounding box center [432, 26] width 90 height 12
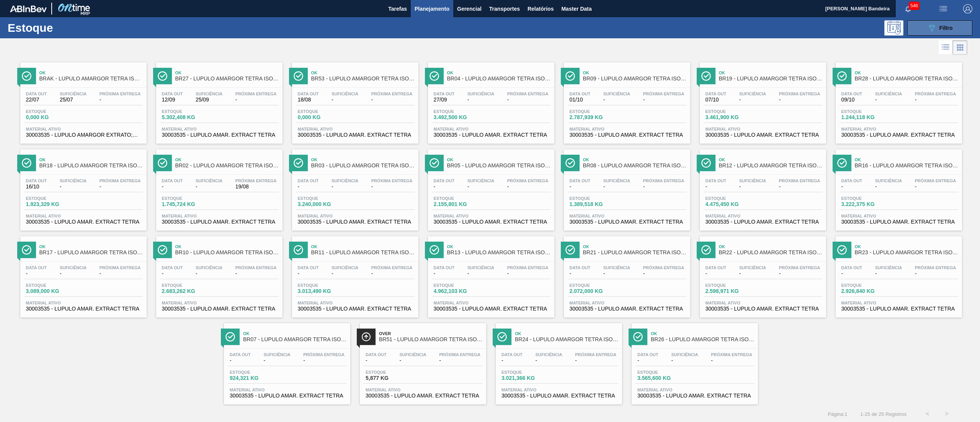
click at [947, 30] on span "Filtro" at bounding box center [946, 28] width 13 height 6
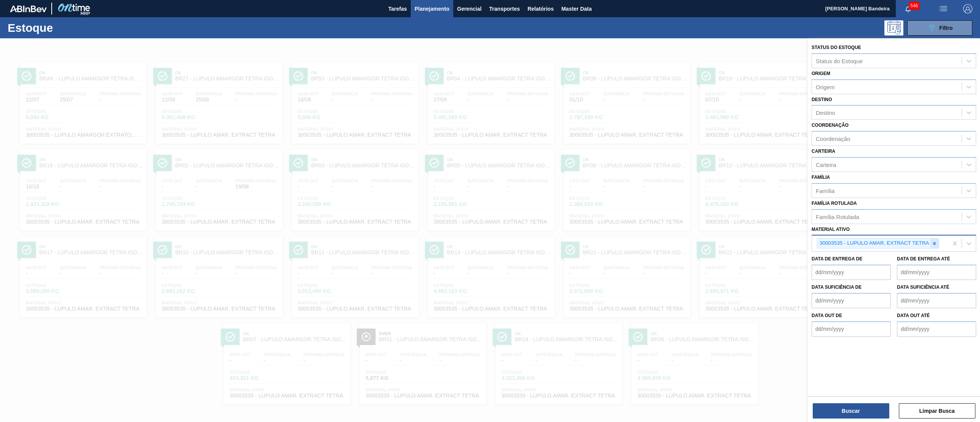
click at [931, 241] on div at bounding box center [935, 244] width 8 height 10
paste ativo "1994819"
type ativo "1994819"
click at [663, 41] on div at bounding box center [490, 249] width 980 height 422
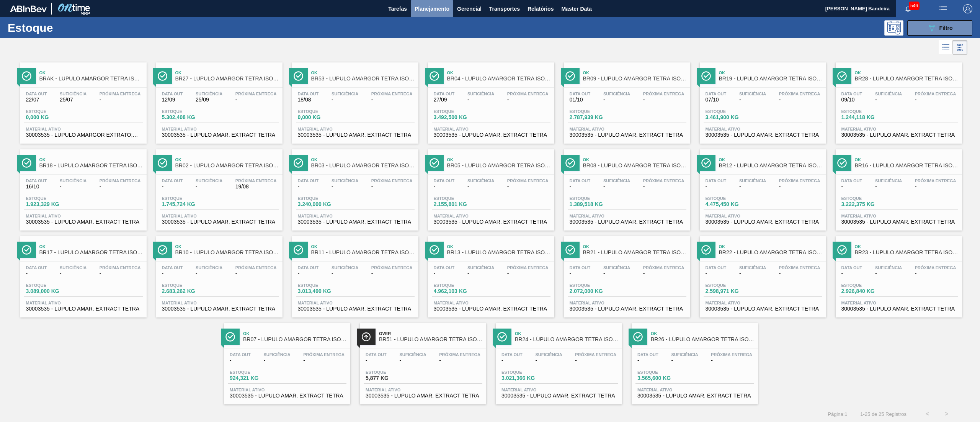
click at [422, 10] on span "Planejamento" at bounding box center [432, 8] width 35 height 9
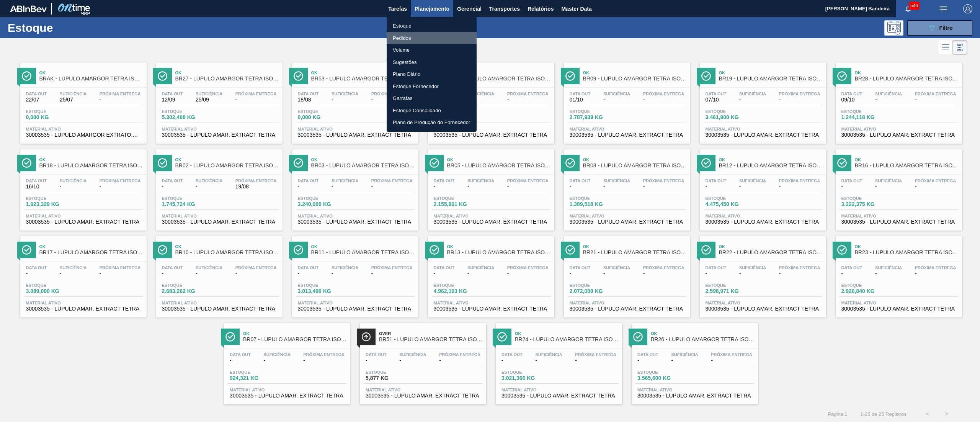
click at [419, 33] on li "Pedidos" at bounding box center [432, 38] width 90 height 12
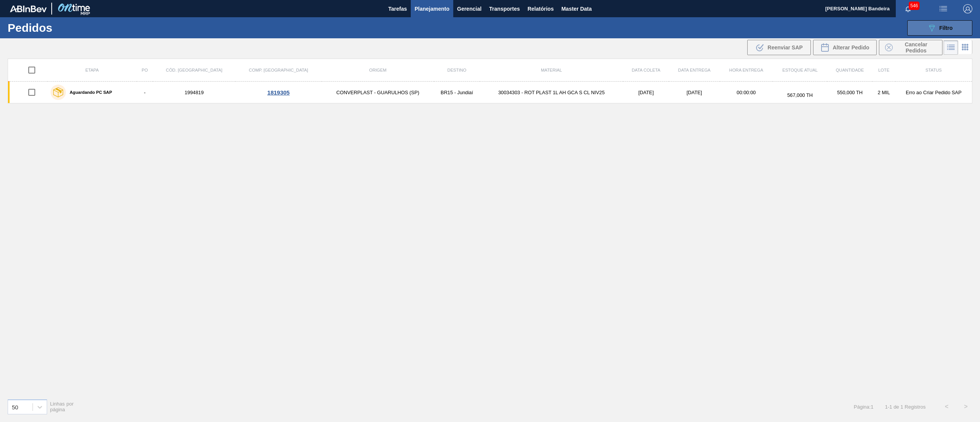
click at [937, 21] on button "089F7B8B-B2A5-4AFE-B5C0-19BA573D28AC Filtro" at bounding box center [940, 27] width 65 height 15
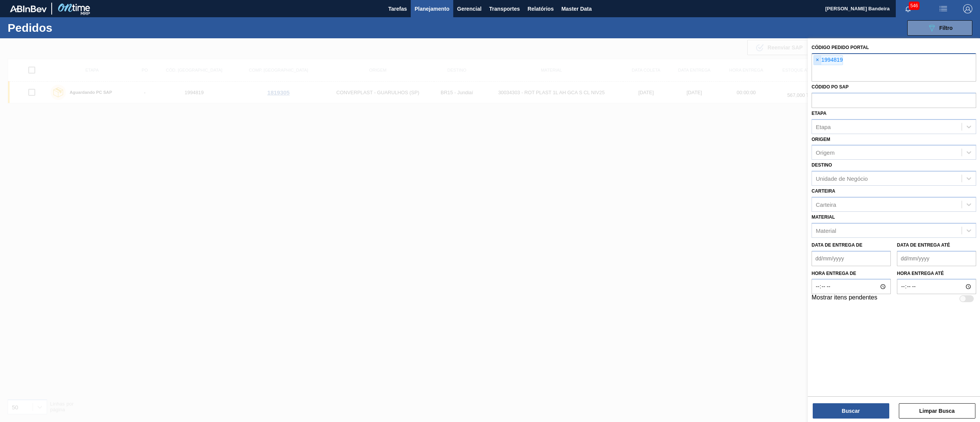
click at [818, 61] on span "×" at bounding box center [817, 60] width 7 height 9
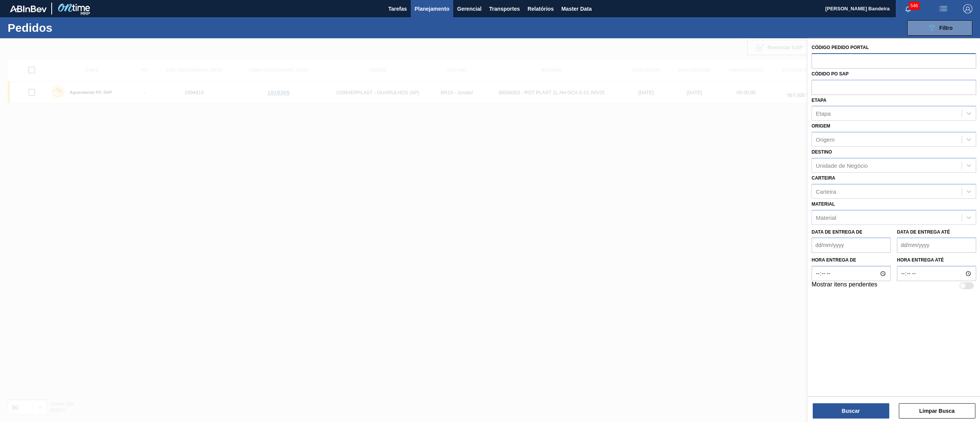
paste input "1994819"
type input "1994819"
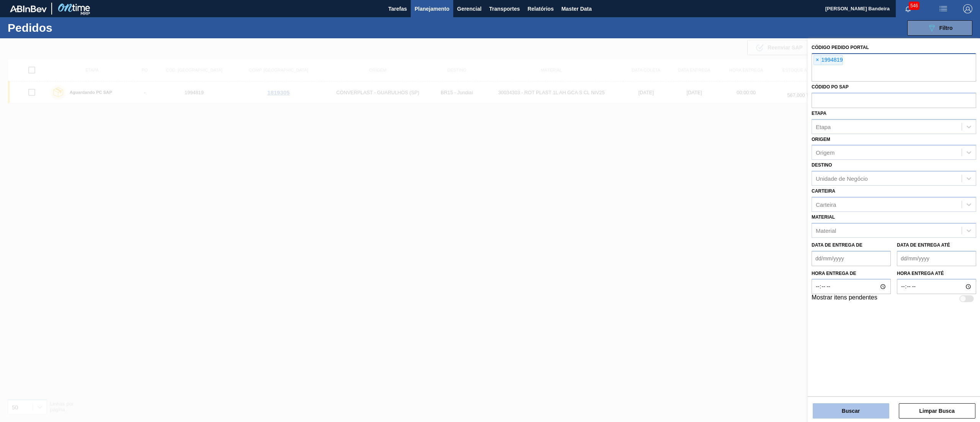
click at [857, 409] on button "Buscar" at bounding box center [851, 410] width 77 height 15
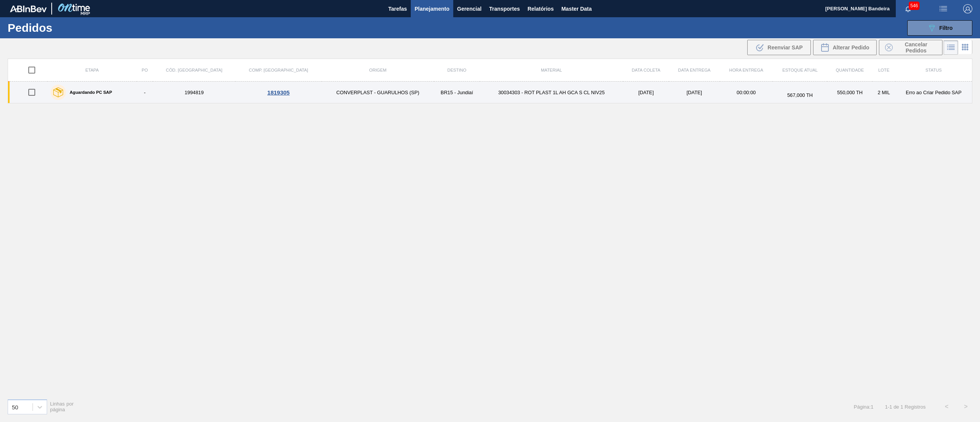
click at [585, 97] on td "30034303 - ROT PLAST 1L AH GCA S CL NIV25" at bounding box center [552, 93] width 144 height 22
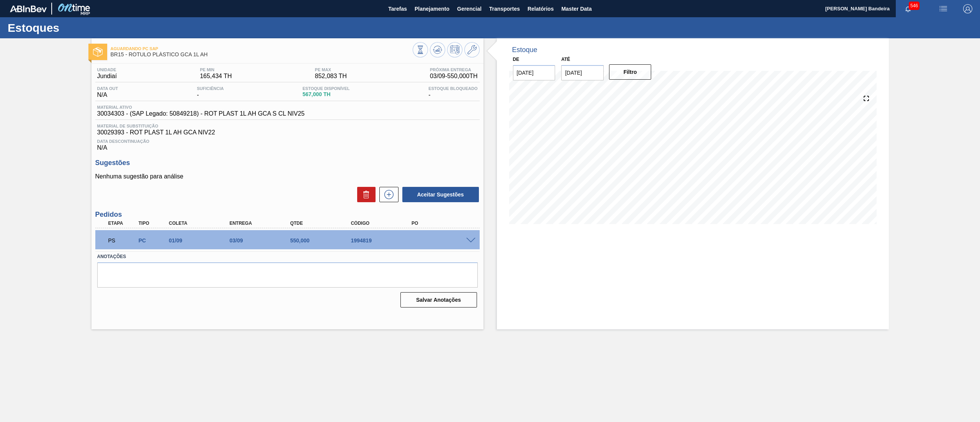
click at [470, 242] on span at bounding box center [470, 241] width 9 height 6
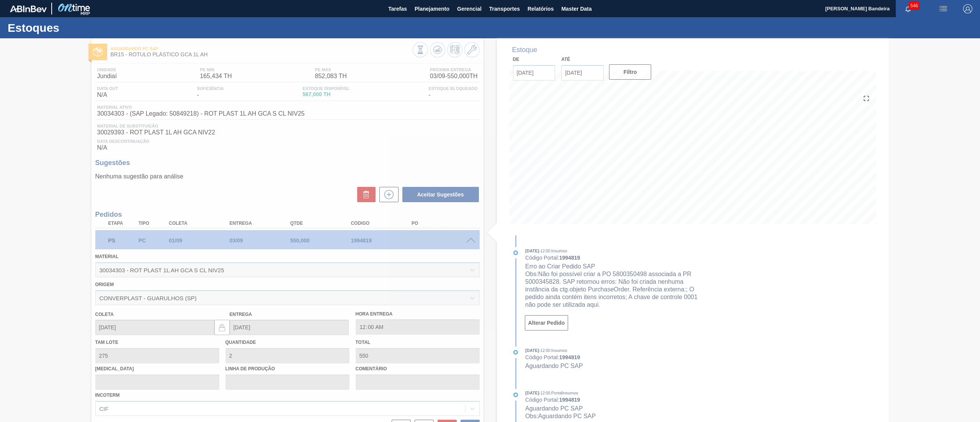
scroll to position [78, 0]
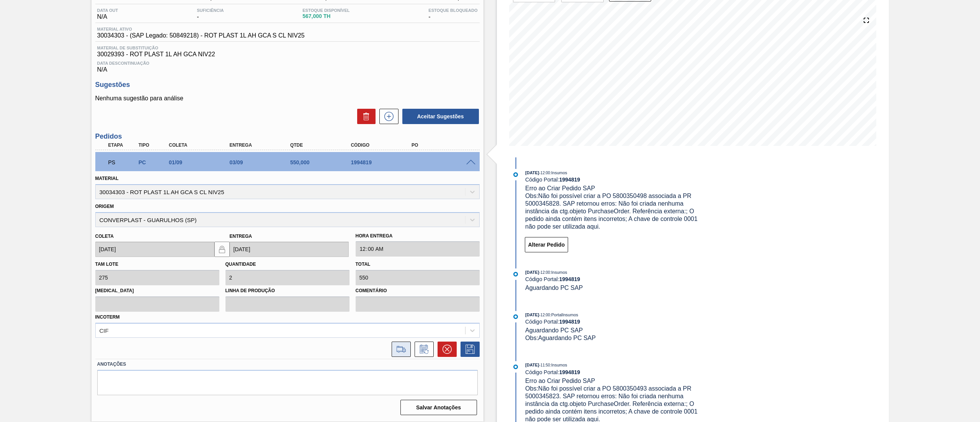
click at [402, 352] on icon at bounding box center [403, 350] width 3 height 4
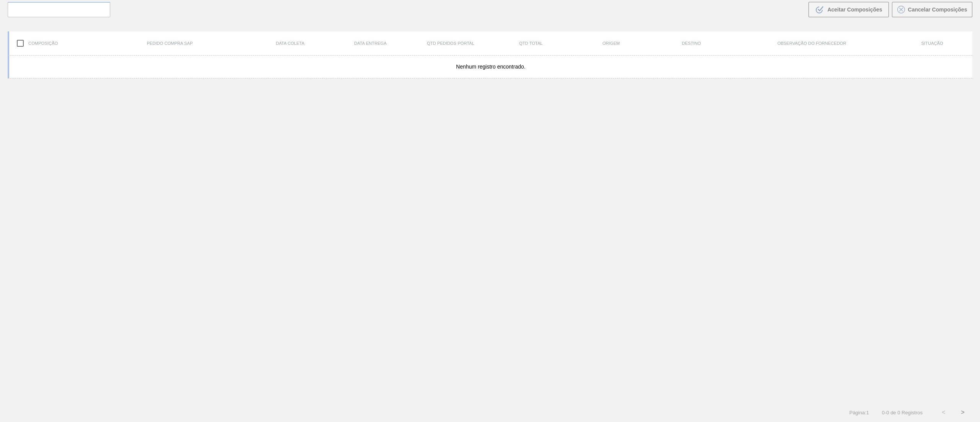
scroll to position [55, 0]
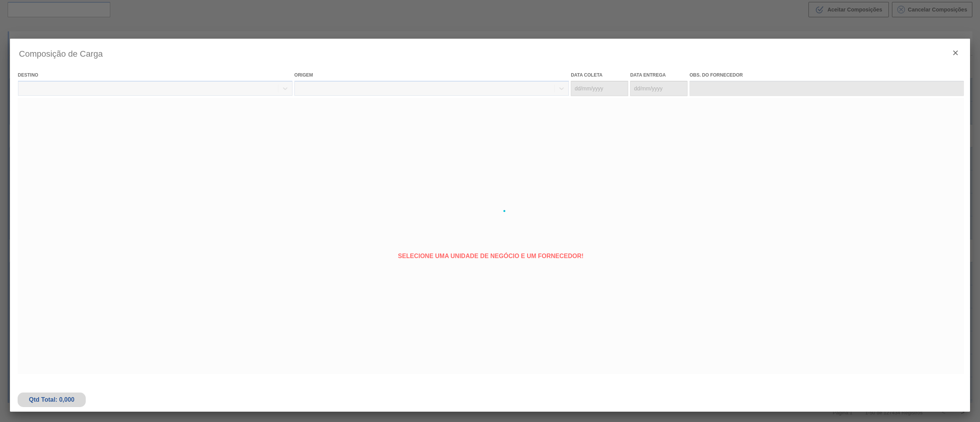
type coleta "01/09/2025"
type entrega "03/09/2025"
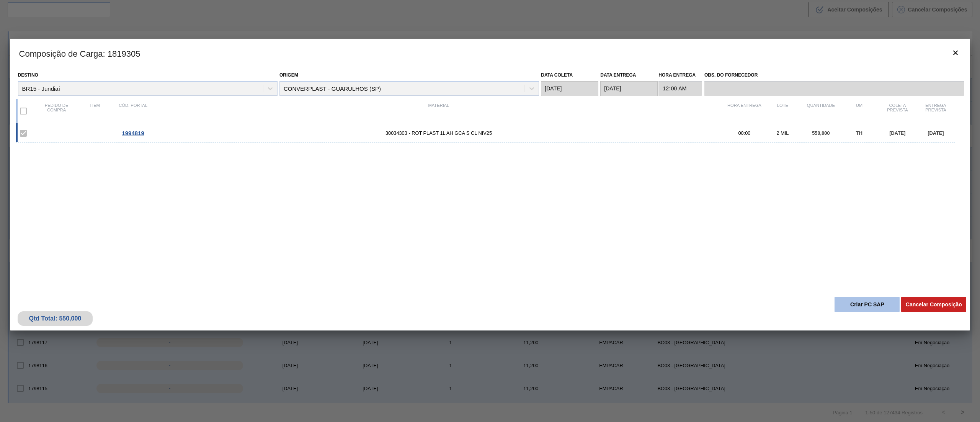
click at [850, 306] on button "Criar PC SAP" at bounding box center [867, 304] width 65 height 15
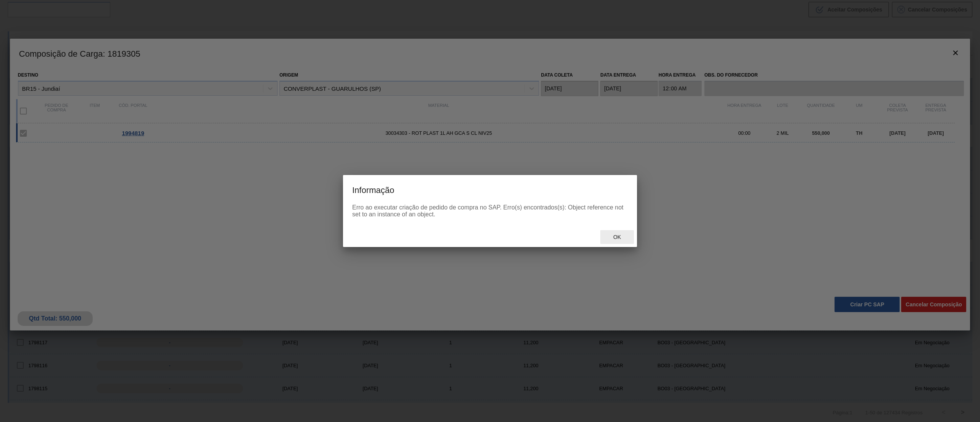
click at [624, 232] on div "Ok" at bounding box center [617, 237] width 34 height 14
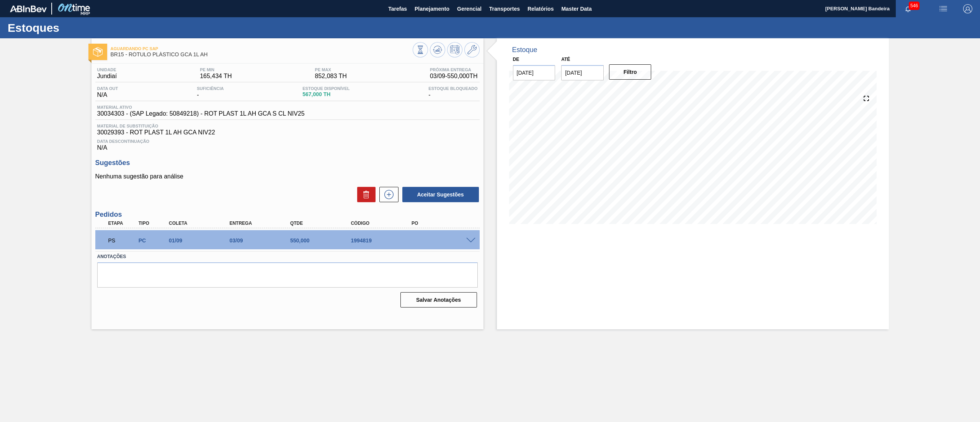
click at [469, 237] on div at bounding box center [472, 240] width 15 height 6
click at [471, 240] on span at bounding box center [470, 241] width 9 height 6
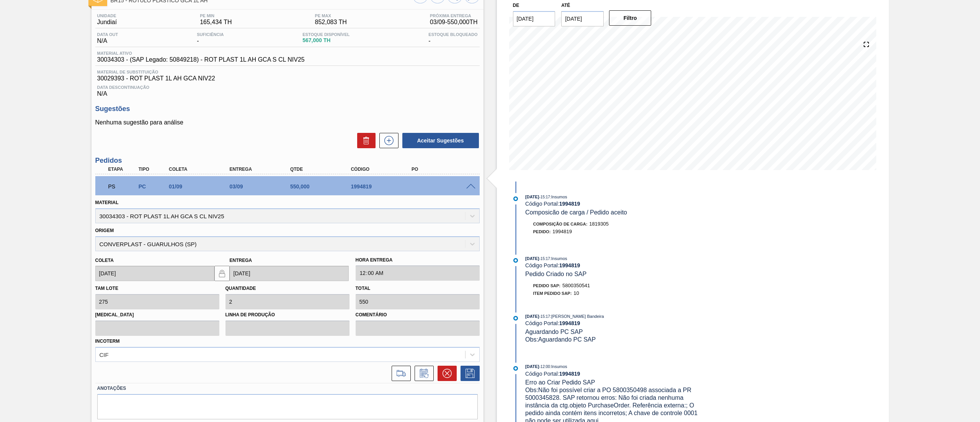
scroll to position [78, 0]
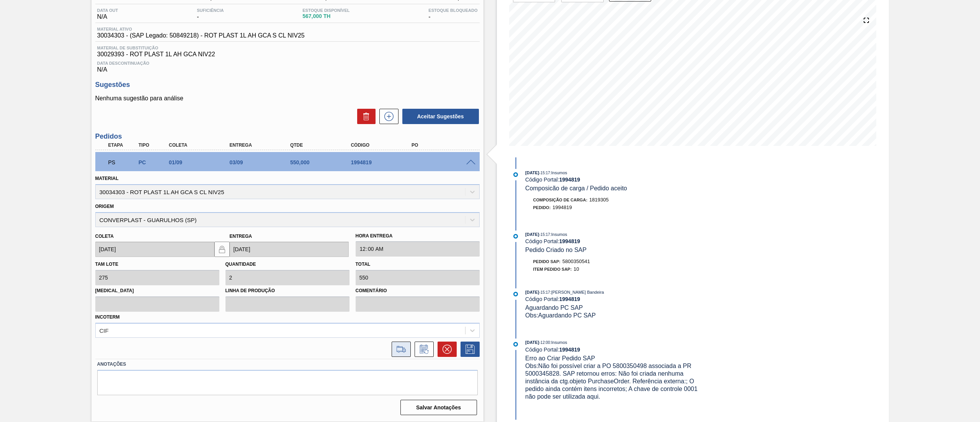
click at [402, 348] on icon at bounding box center [401, 349] width 9 height 6
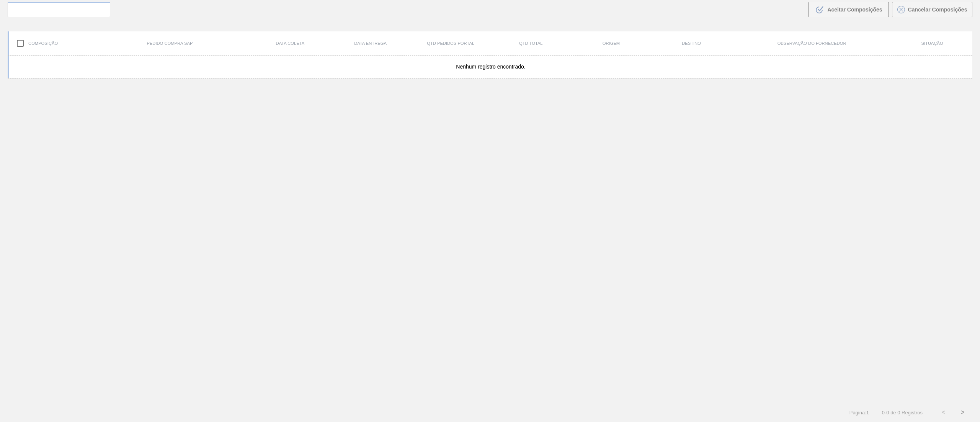
scroll to position [55, 0]
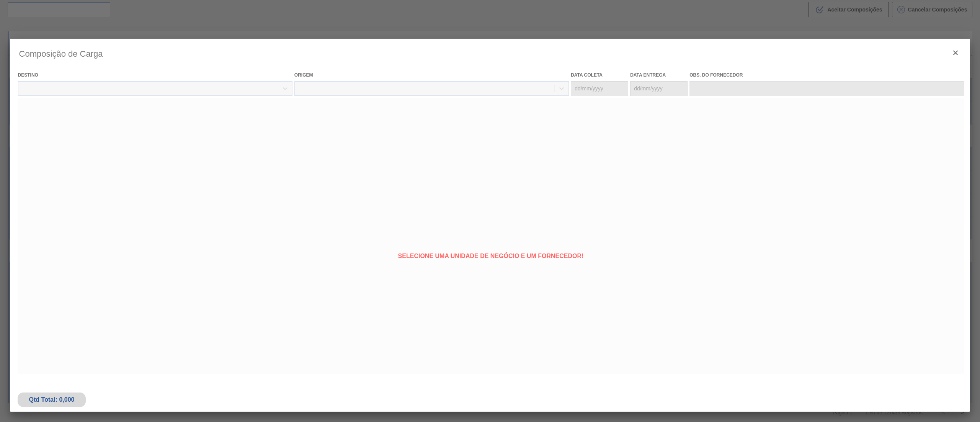
type coleta "[DATE]"
type entrega "[DATE]"
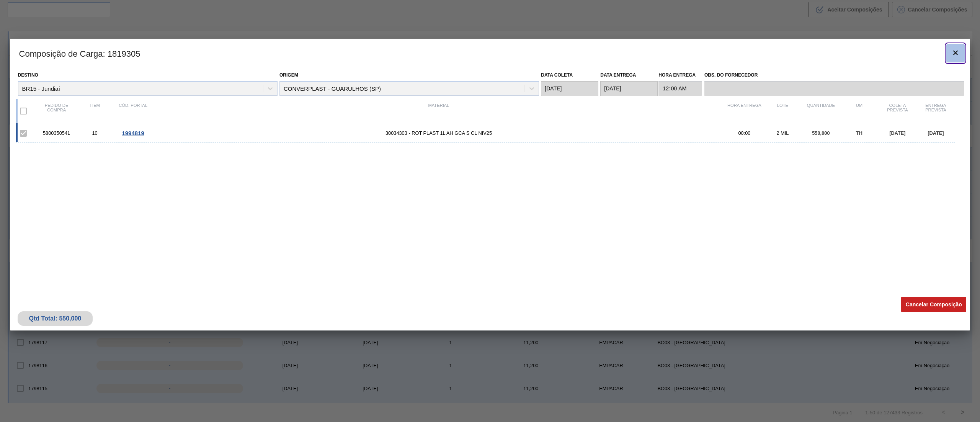
click at [961, 47] on button "botão de ícone" at bounding box center [956, 53] width 18 height 18
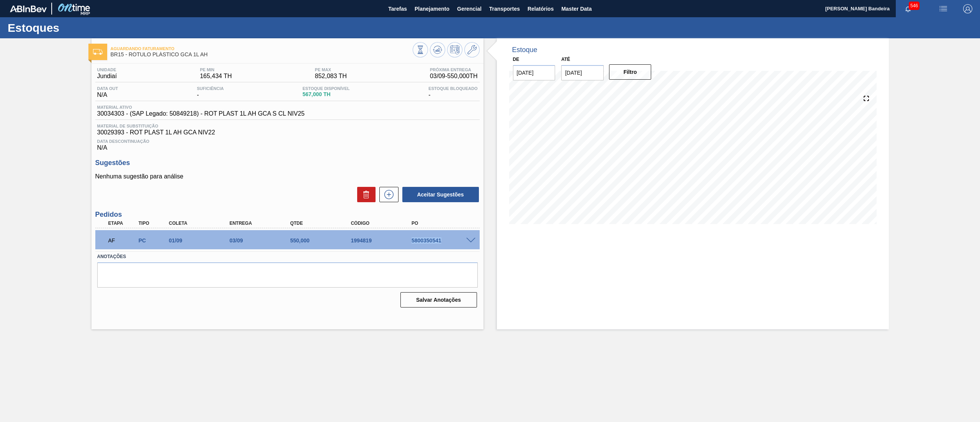
drag, startPoint x: 408, startPoint y: 245, endPoint x: 455, endPoint y: 243, distance: 47.5
click at [455, 243] on div "AF PC 01/09 03/09 550,000 1994819 5800350541" at bounding box center [285, 239] width 364 height 15
copy div "5800350541"
click at [437, 6] on span "Planejamento" at bounding box center [432, 8] width 35 height 9
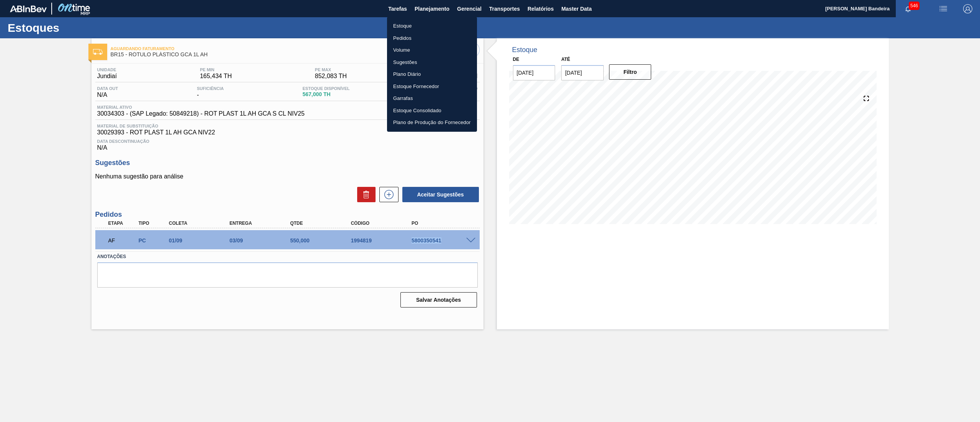
click at [416, 24] on li "Estoque" at bounding box center [432, 26] width 90 height 12
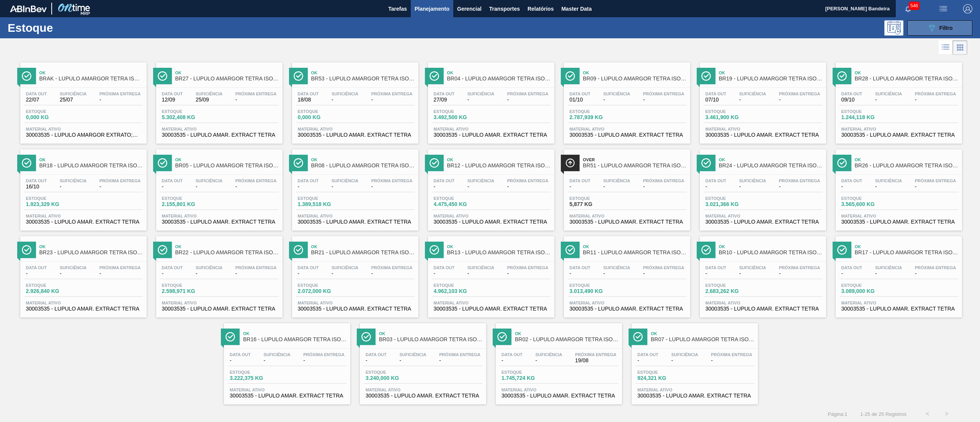
click at [956, 25] on button "089F7B8B-B2A5-4AFE-B5C0-19BA573D28AC Filtro" at bounding box center [940, 27] width 65 height 15
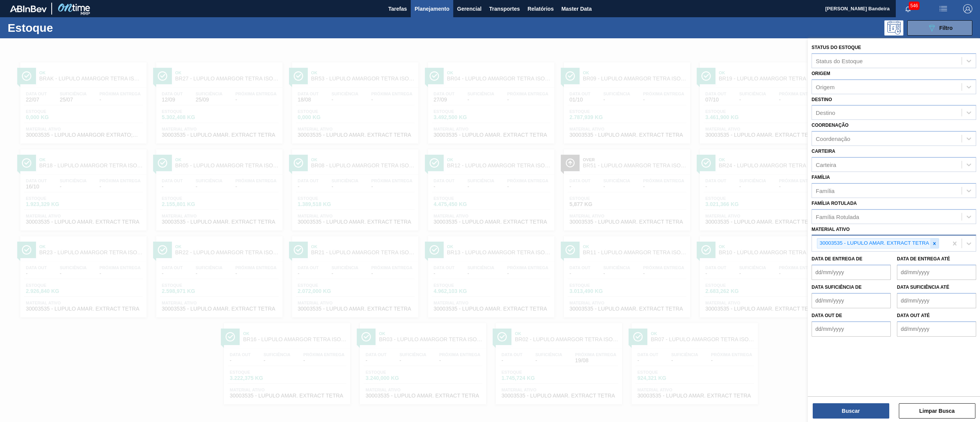
click at [936, 244] on icon at bounding box center [934, 243] width 5 height 5
paste ativo "30003188"
type ativo "30003188"
click at [922, 263] on div "30003188 - TAMPA AL.CDL PRATEADA LATA-AUTOMATICA" at bounding box center [894, 261] width 165 height 14
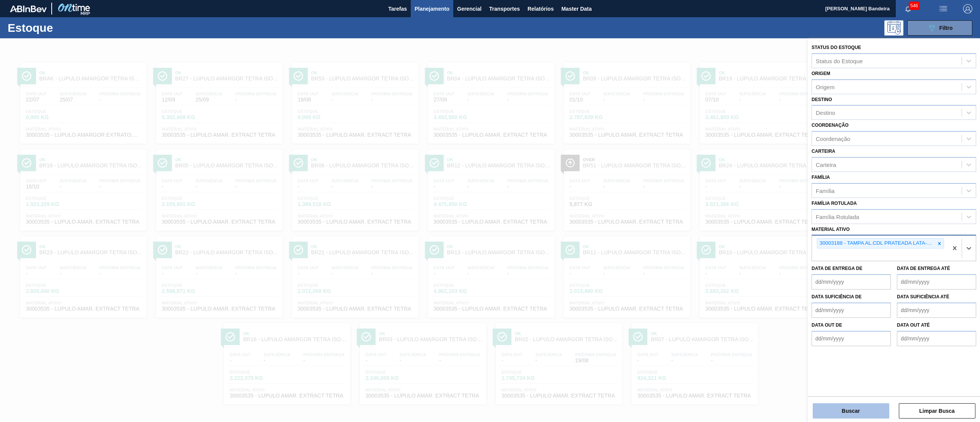
click at [866, 415] on button "Buscar" at bounding box center [851, 410] width 77 height 15
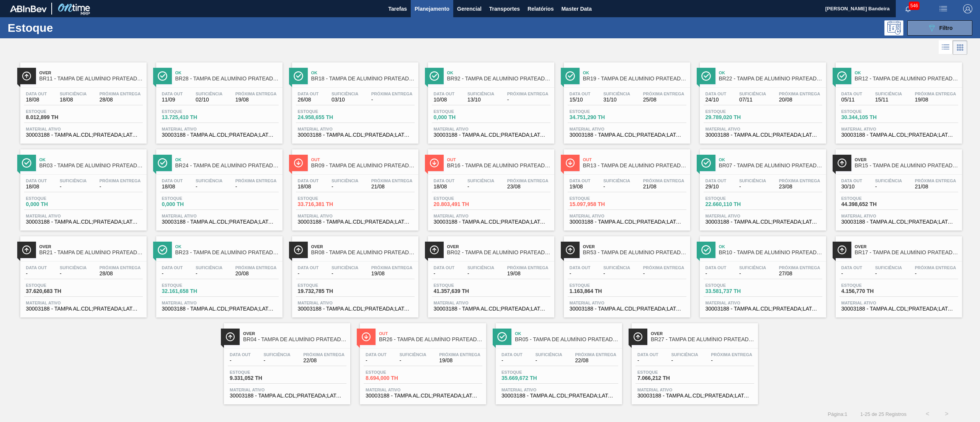
scroll to position [2, 0]
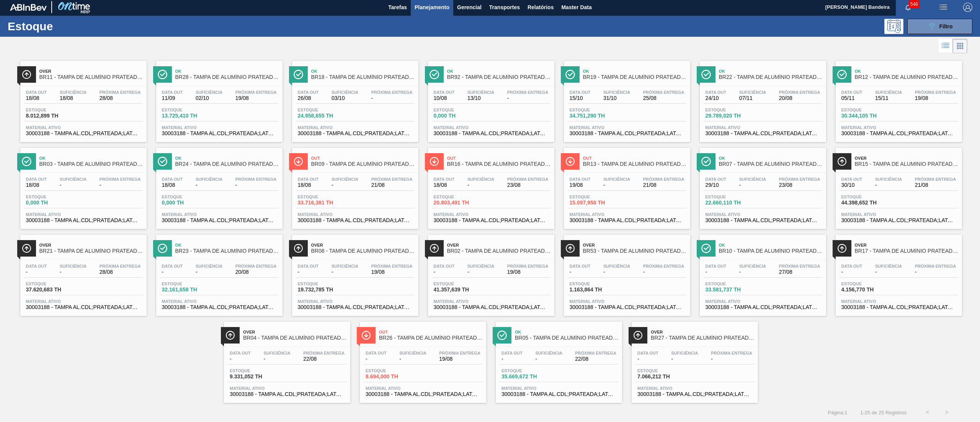
click at [626, 163] on span "BR13 - TAMPA DE ALUMÍNIO PRATEADA BALL CDL" at bounding box center [634, 164] width 103 height 6
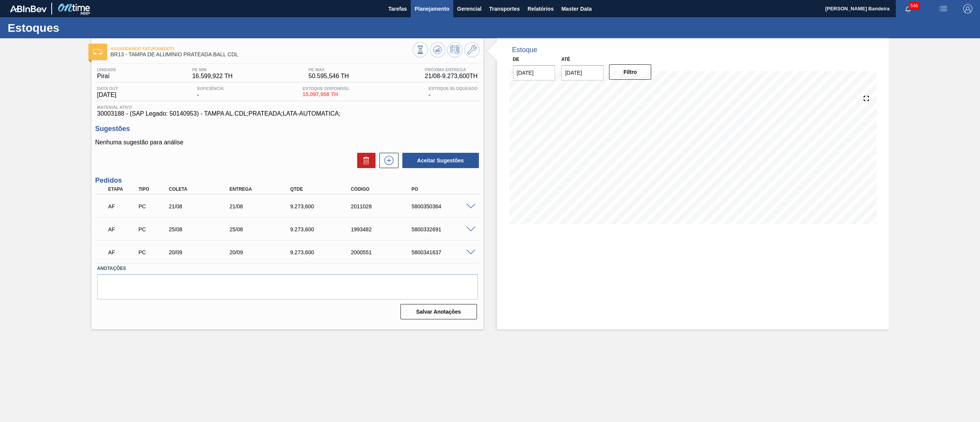
click at [440, 15] on button "Planejamento" at bounding box center [432, 8] width 43 height 17
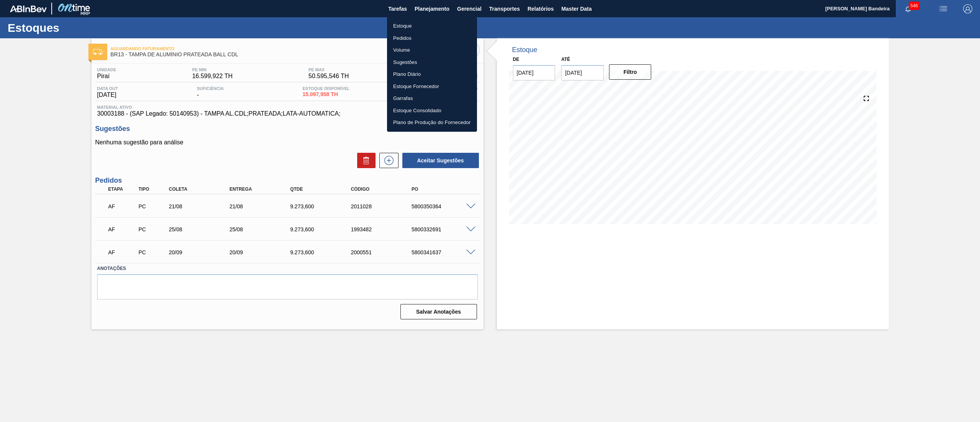
click at [438, 23] on li "Estoque" at bounding box center [432, 26] width 90 height 12
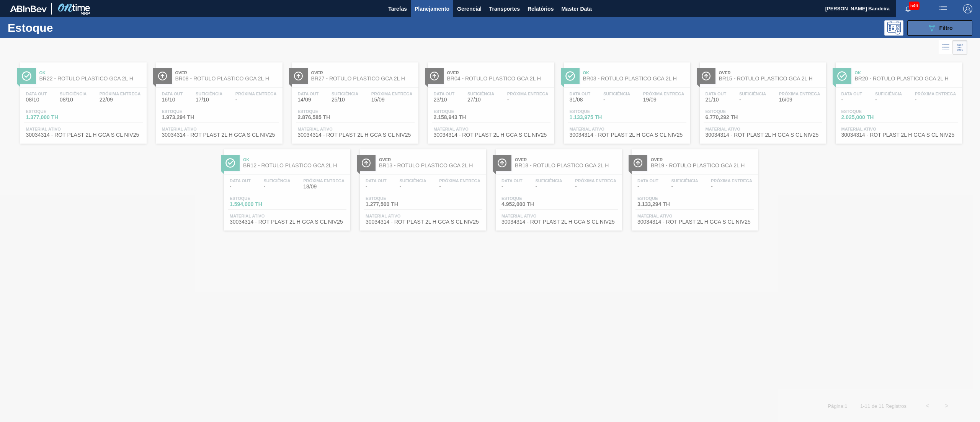
click at [921, 26] on button "089F7B8B-B2A5-4AFE-B5C0-19BA573D28AC Filtro" at bounding box center [940, 27] width 65 height 15
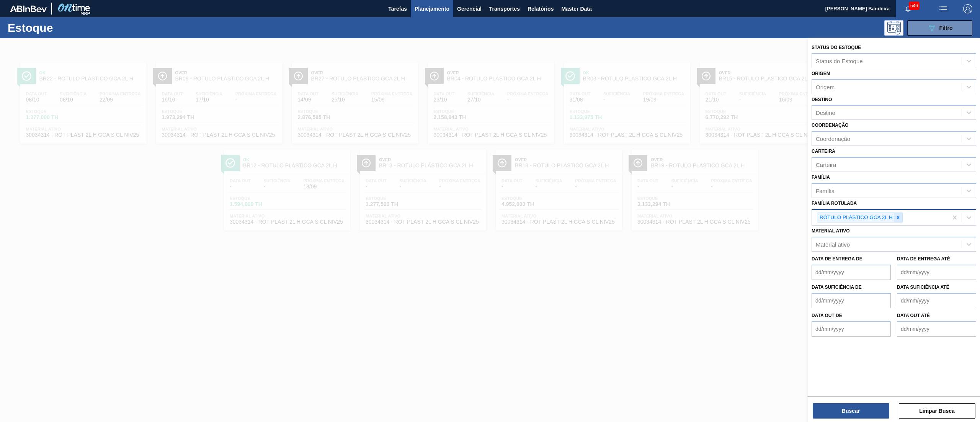
click at [898, 217] on icon at bounding box center [898, 217] width 3 height 3
paste Rotulada "RÓTULO PLÁSTICO GCA ZERO 200ML H"
type Rotulada "RÓTULO PLÁSTICO GCA ZERO 200ML H"
click at [893, 229] on div "RÓTULO PLÁSTICO GCA ZERO 200ML H" at bounding box center [894, 236] width 165 height 14
click at [855, 410] on button "Buscar" at bounding box center [851, 410] width 77 height 15
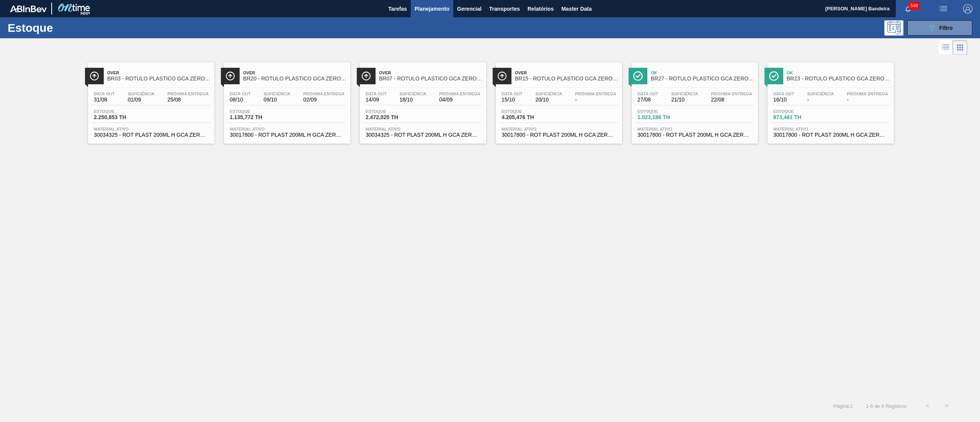
click at [685, 138] on span "30017800 - ROT PLAST 200ML H GCA ZERO NIV22" at bounding box center [695, 135] width 115 height 6
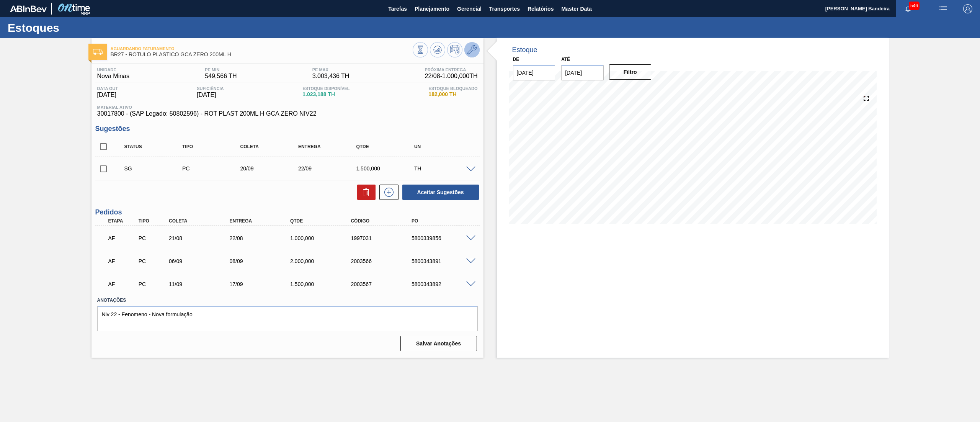
click at [472, 53] on icon at bounding box center [472, 49] width 9 height 9
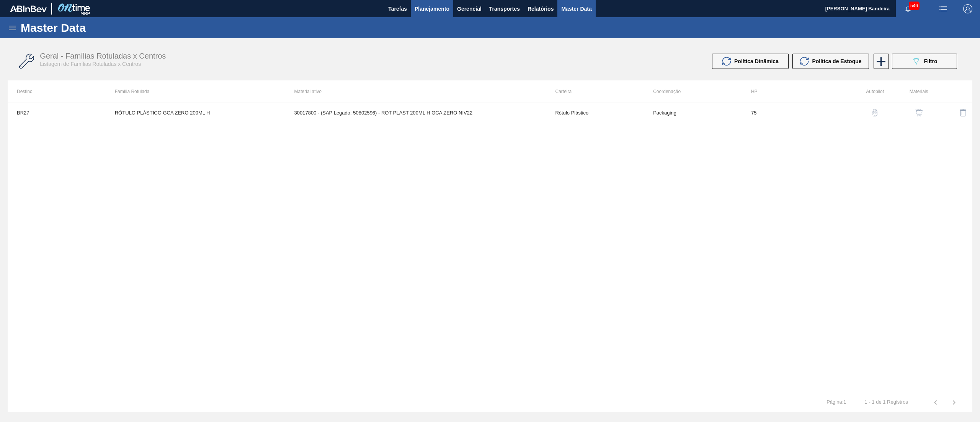
click at [437, 11] on span "Planejamento" at bounding box center [432, 8] width 35 height 9
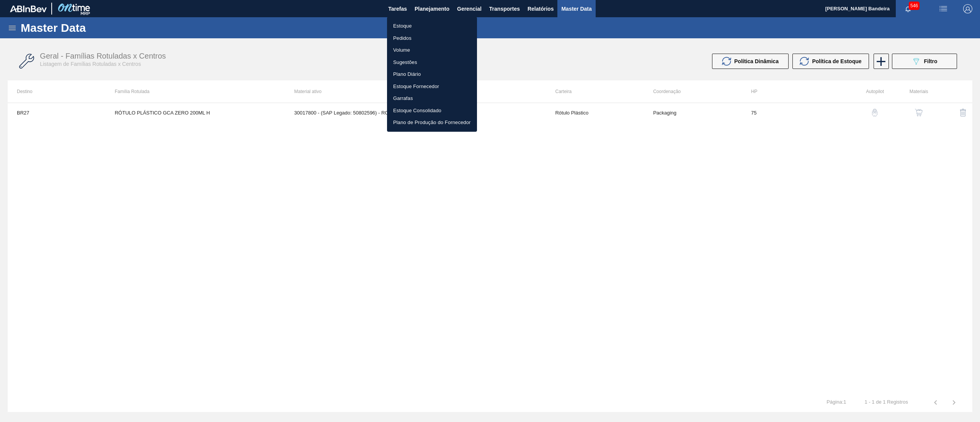
click at [408, 24] on li "Estoque" at bounding box center [432, 26] width 90 height 12
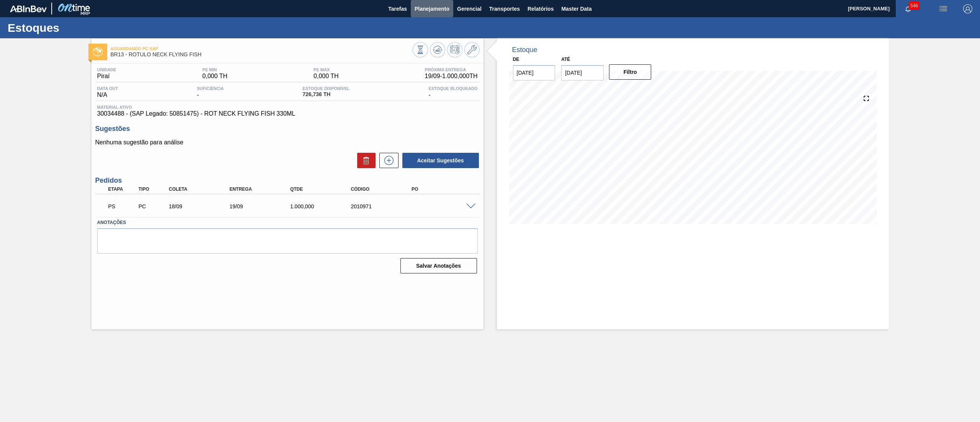
click at [443, 10] on span "Planejamento" at bounding box center [432, 8] width 35 height 9
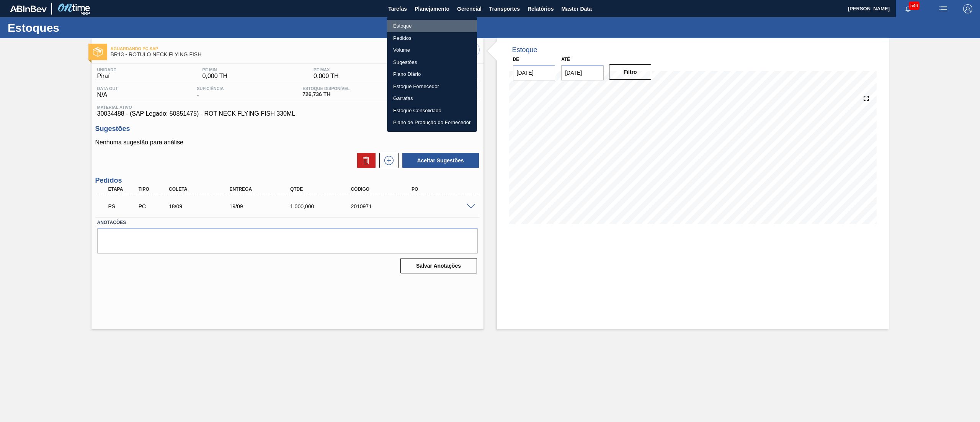
click at [414, 27] on li "Estoque" at bounding box center [432, 26] width 90 height 12
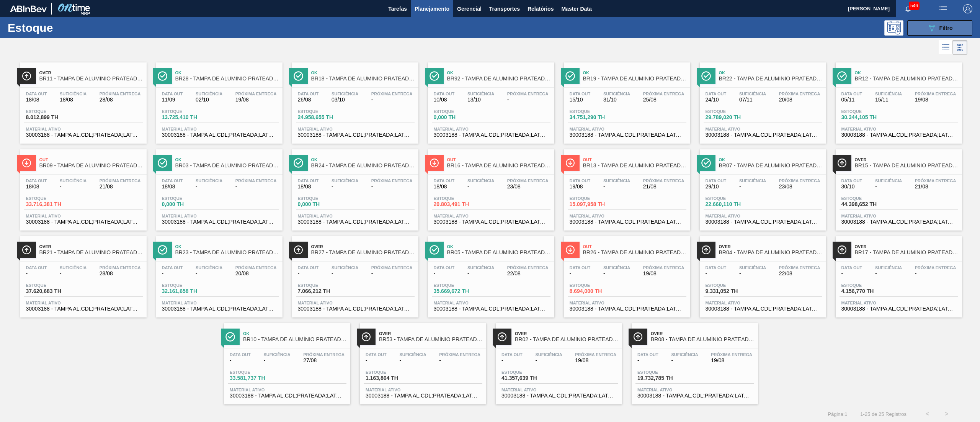
click at [944, 33] on button "089F7B8B-B2A5-4AFE-B5C0-19BA573D28AC Filtro" at bounding box center [940, 27] width 65 height 15
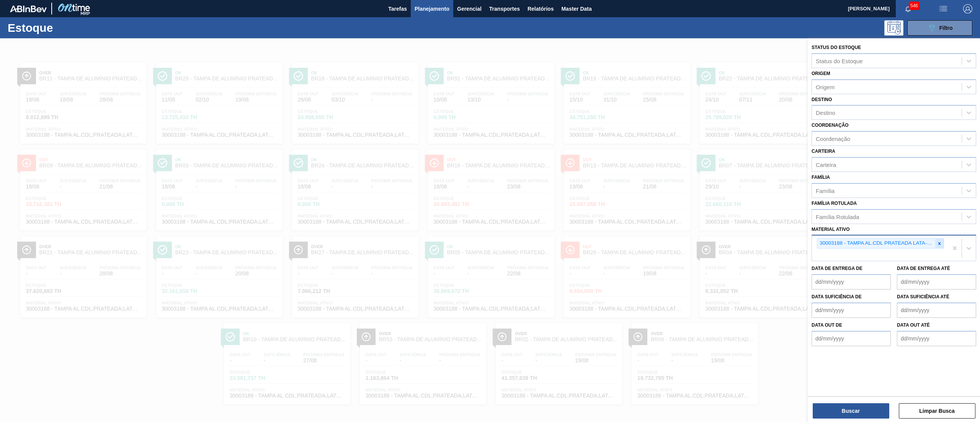
click at [942, 241] on icon at bounding box center [939, 243] width 5 height 5
paste ativo "RÓTULO PLÁSTICO GCA 2L H"
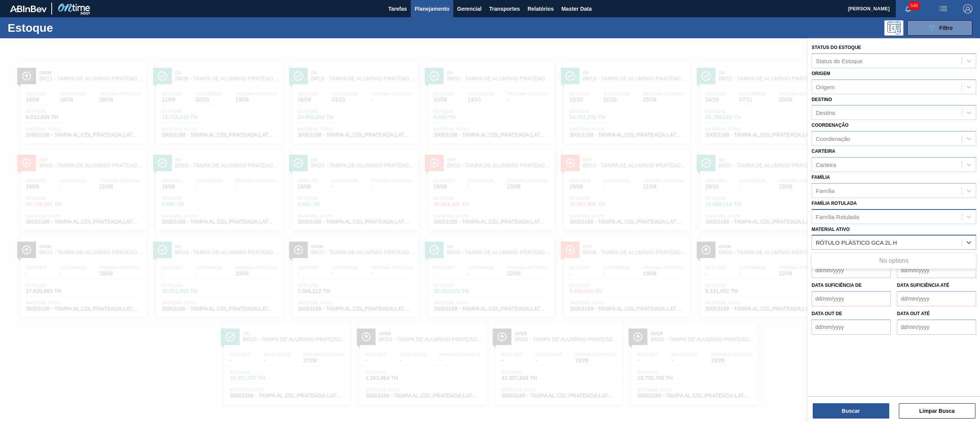
type ativo "RÓTULO PLÁSTICO GCA 2L H"
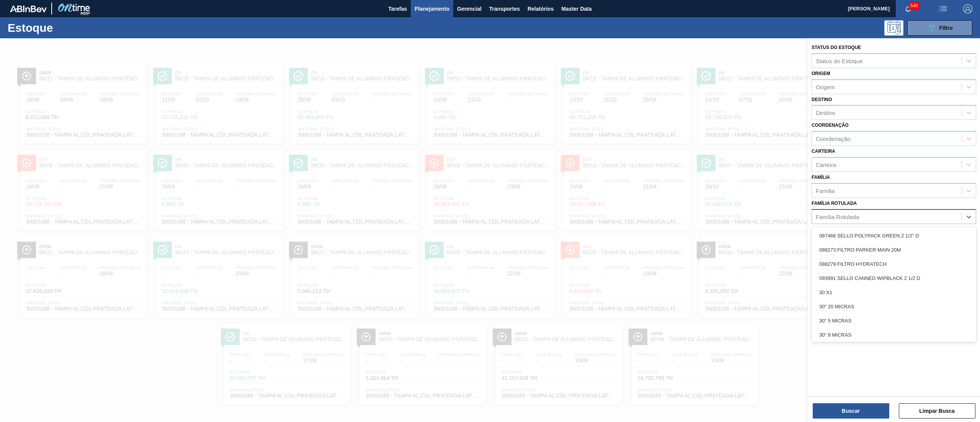
click at [880, 214] on div "Família Rotulada" at bounding box center [887, 216] width 150 height 11
paste Rotulada "RÓTULO PLÁSTICO GCA 2L H"
type Rotulada "RÓTULO PLÁSTICO GCA 2L H"
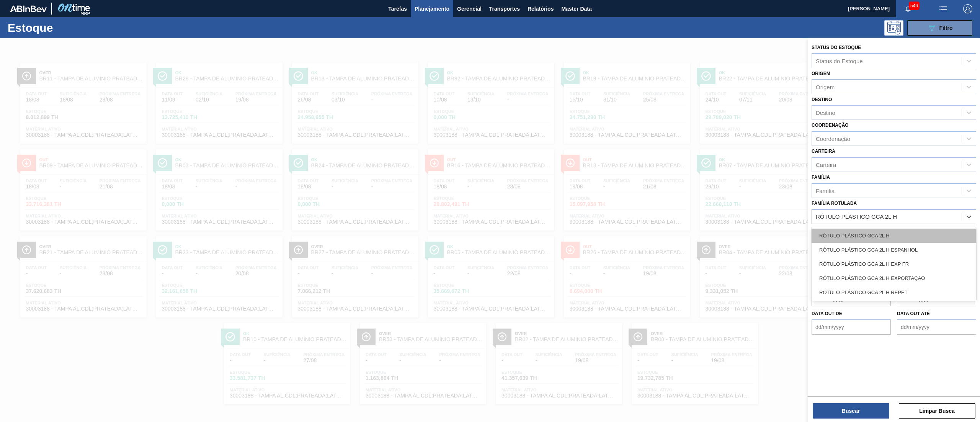
click at [875, 234] on div "RÓTULO PLÁSTICO GCA 2L H" at bounding box center [894, 236] width 165 height 14
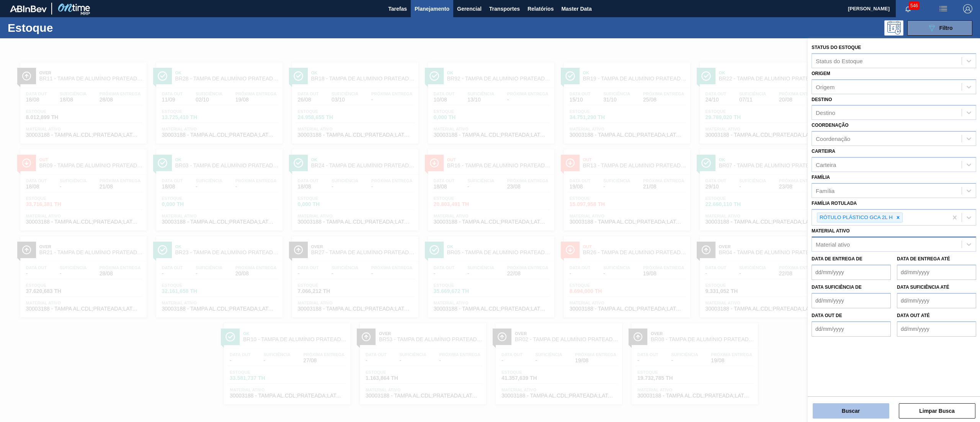
click at [844, 406] on button "Buscar" at bounding box center [851, 410] width 77 height 15
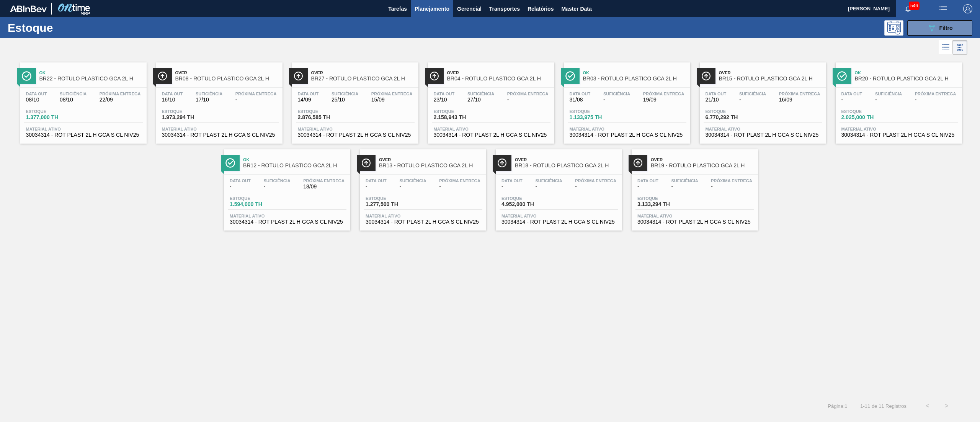
click at [326, 119] on span "2.876,585 TH" at bounding box center [325, 118] width 54 height 6
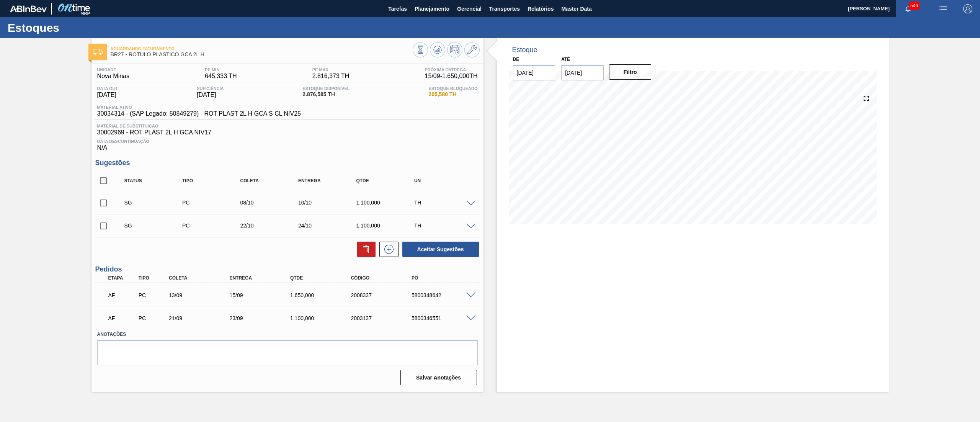
click at [472, 296] on span at bounding box center [470, 296] width 9 height 6
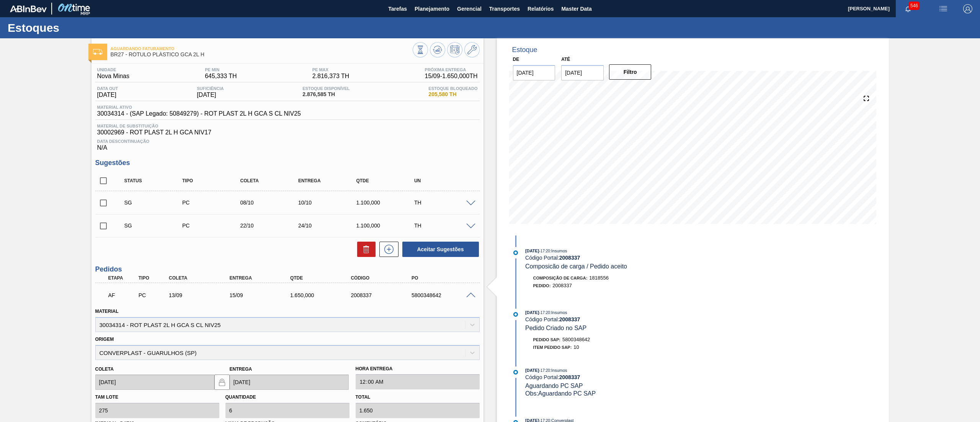
click at [472, 296] on span at bounding box center [470, 296] width 9 height 6
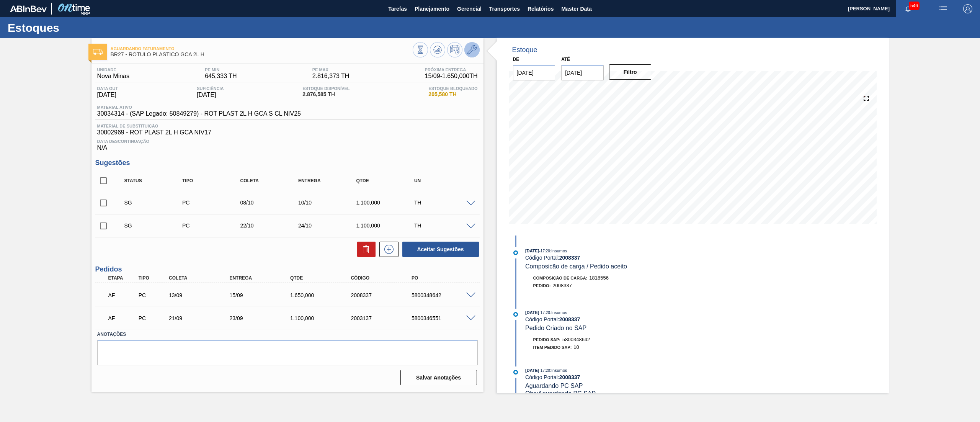
click at [466, 48] on button at bounding box center [472, 49] width 15 height 15
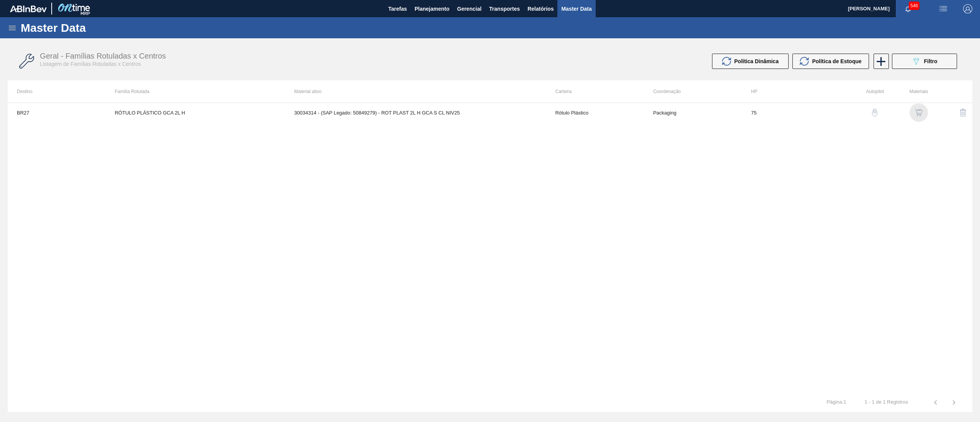
click at [918, 113] on img "button" at bounding box center [919, 113] width 8 height 8
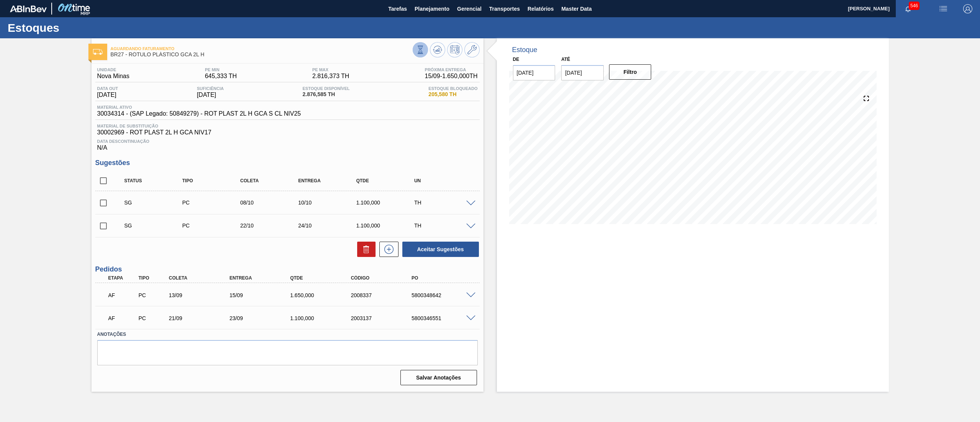
click at [417, 48] on icon at bounding box center [420, 50] width 8 height 8
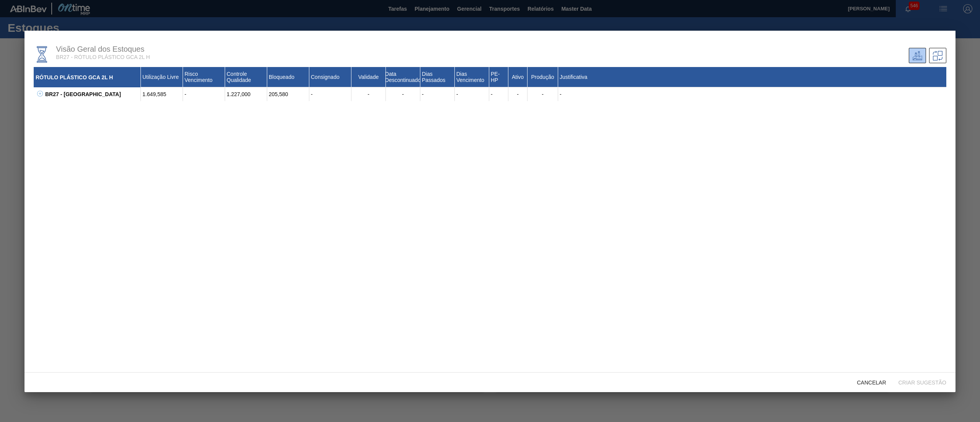
click at [39, 96] on icon at bounding box center [40, 94] width 6 height 6
